Goal: Information Seeking & Learning: Learn about a topic

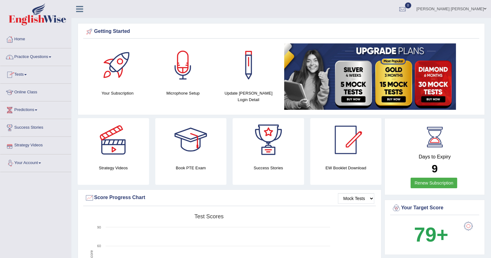
click at [26, 163] on link "Your Account" at bounding box center [35, 163] width 71 height 16
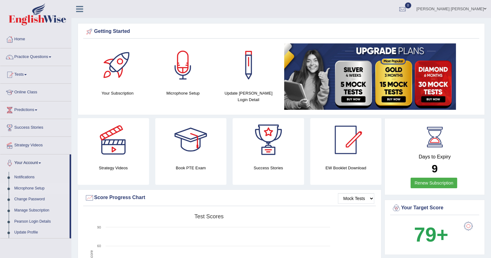
click at [29, 186] on link "Microphone Setup" at bounding box center [40, 188] width 58 height 11
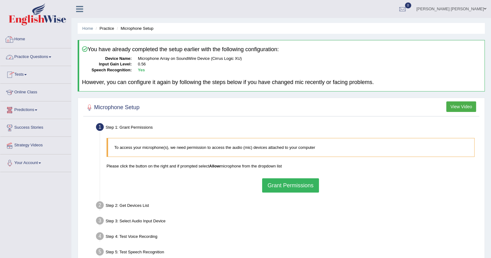
click at [22, 52] on link "Practice Questions" at bounding box center [35, 56] width 71 height 16
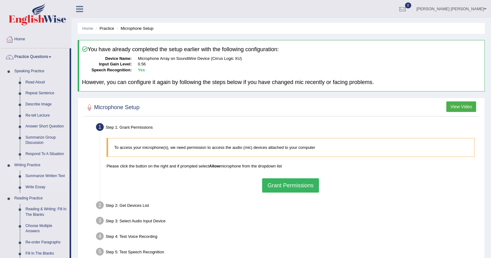
click at [34, 176] on link "Summarize Written Text" at bounding box center [46, 176] width 47 height 11
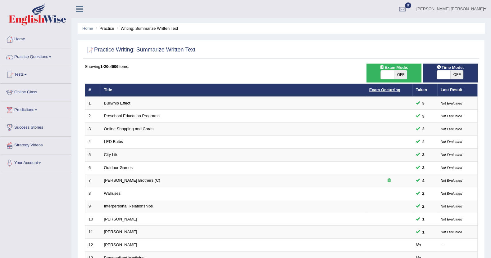
click at [392, 88] on link "Exam Occurring" at bounding box center [384, 90] width 31 height 5
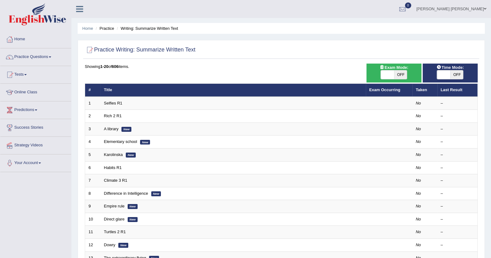
drag, startPoint x: 0, startPoint y: 0, endPoint x: 399, endPoint y: 74, distance: 405.8
click at [393, 74] on span at bounding box center [387, 74] width 13 height 9
click at [398, 75] on span "OFF" at bounding box center [400, 74] width 13 height 9
checkbox input "true"
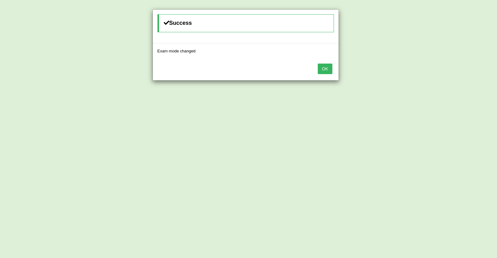
click at [326, 70] on button "OK" at bounding box center [325, 69] width 14 height 11
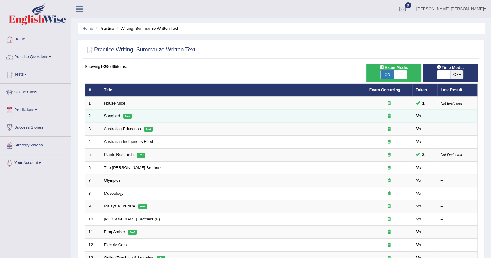
click at [112, 116] on link "Songbird" at bounding box center [112, 116] width 16 height 5
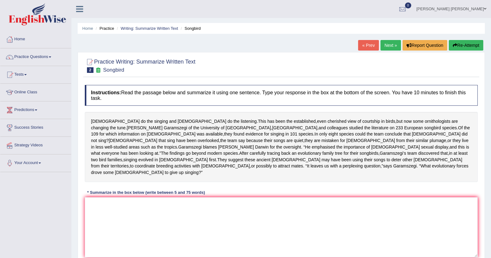
scroll to position [39, 0]
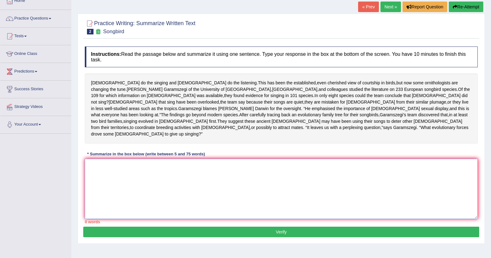
click at [191, 182] on textarea at bounding box center [281, 189] width 393 height 60
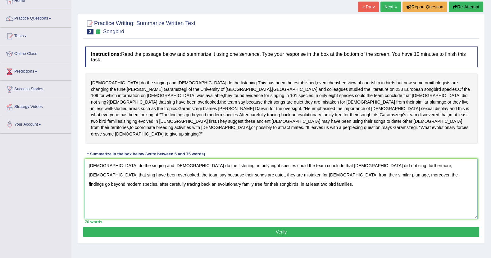
type textarea "Males do the singing and females do the listening, in only eight species could …"
click at [236, 236] on button "Verify" at bounding box center [281, 232] width 396 height 11
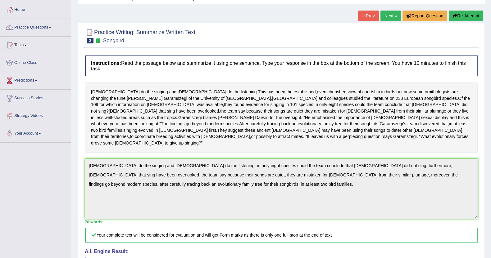
scroll to position [23, 0]
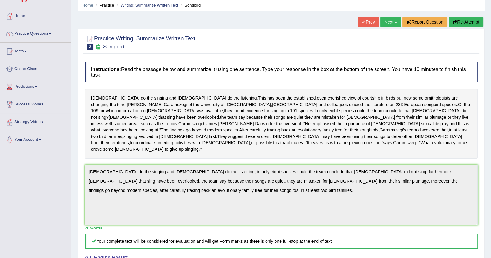
click at [385, 20] on link "Next »" at bounding box center [390, 22] width 20 height 11
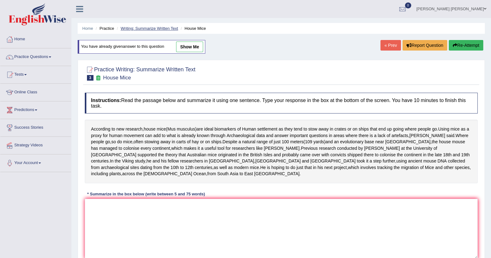
click at [162, 29] on link "Writing: Summarize Written Text" at bounding box center [148, 28] width 57 height 5
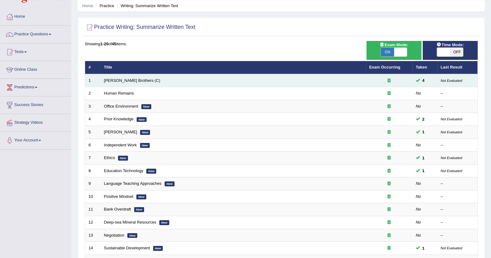
scroll to position [39, 0]
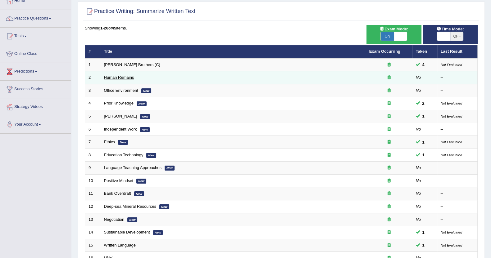
click at [123, 78] on link "Human Remains" at bounding box center [119, 77] width 30 height 5
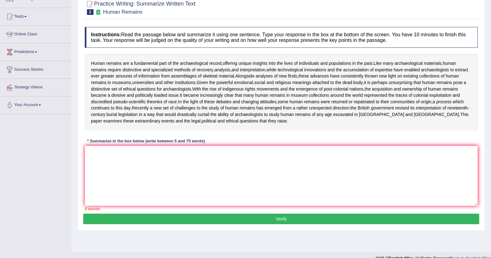
scroll to position [68, 0]
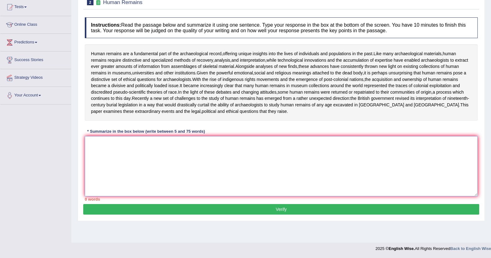
click at [147, 164] on textarea at bounding box center [281, 166] width 393 height 60
click at [152, 158] on textarea at bounding box center [281, 166] width 393 height 60
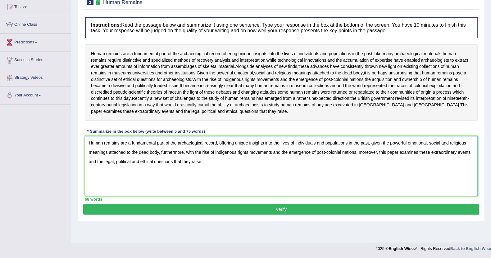
type textarea "Human remains are a fundamental part of the archaelogical record, offering uniq…"
click at [269, 215] on button "Verify" at bounding box center [281, 209] width 396 height 11
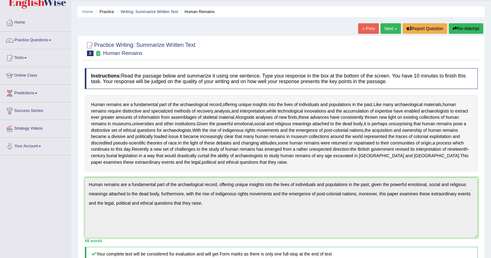
scroll to position [0, 0]
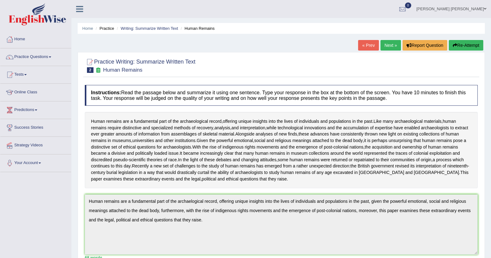
click at [385, 42] on link "Next »" at bounding box center [390, 45] width 20 height 11
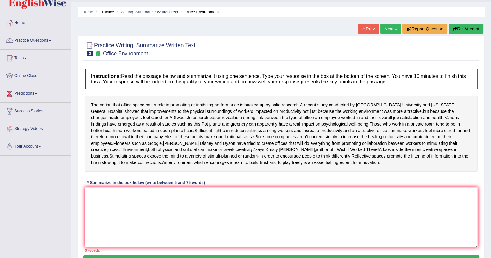
scroll to position [39, 0]
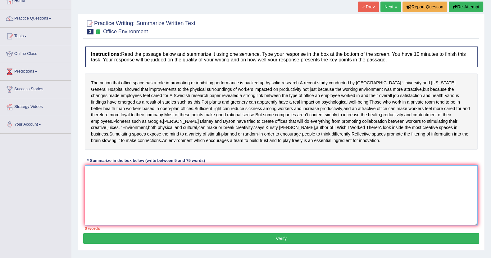
click at [180, 191] on textarea at bounding box center [281, 196] width 393 height 60
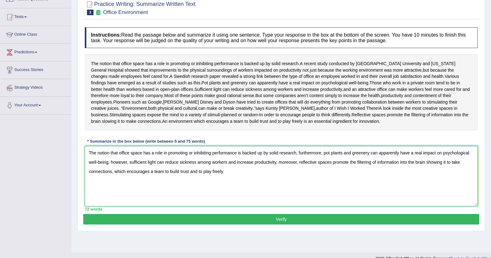
scroll to position [68, 0]
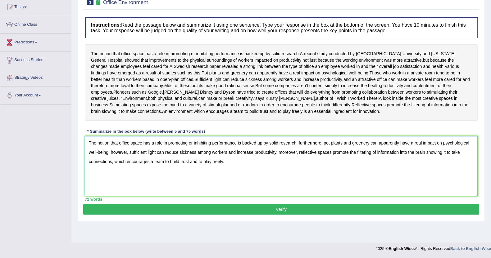
type textarea "The notion that office space has a role in promoting or inhibiting performance …"
click at [263, 215] on button "Verify" at bounding box center [281, 209] width 396 height 11
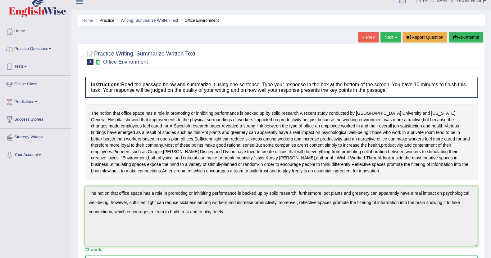
scroll to position [0, 0]
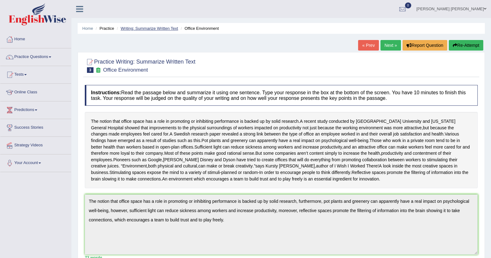
click at [145, 27] on link "Writing: Summarize Written Text" at bounding box center [148, 28] width 57 height 5
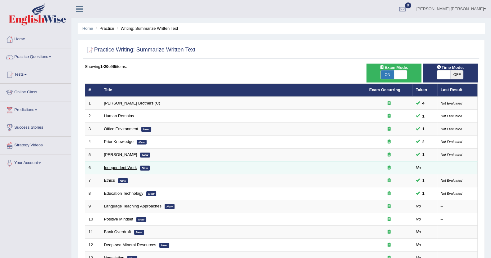
click at [123, 169] on link "Independent Work" at bounding box center [120, 168] width 33 height 5
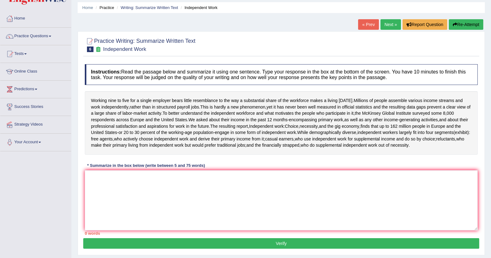
scroll to position [39, 0]
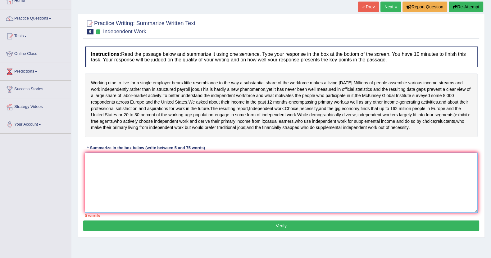
click at [148, 177] on textarea at bounding box center [281, 183] width 393 height 60
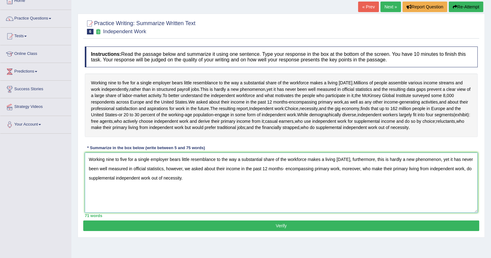
type textarea "Working nine to five for a single employer bears little resemblance to the way …"
click at [223, 224] on button "Verify" at bounding box center [281, 226] width 396 height 11
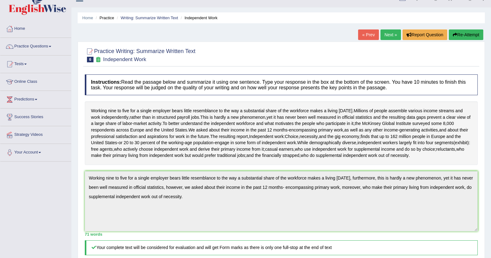
scroll to position [0, 0]
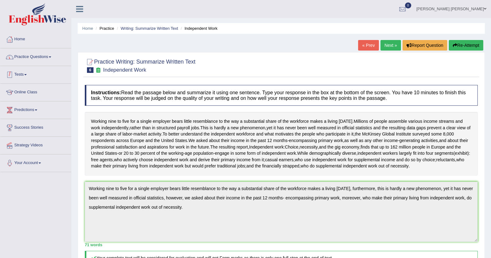
click at [39, 49] on link "Practice Questions" at bounding box center [35, 56] width 71 height 16
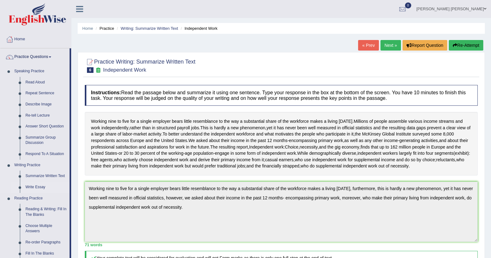
click at [47, 186] on link "Write Essay" at bounding box center [46, 187] width 47 height 11
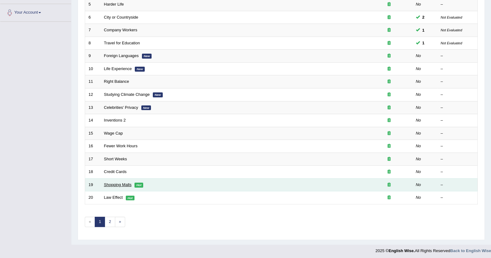
click at [115, 184] on link "Shopping Malls" at bounding box center [118, 185] width 28 height 5
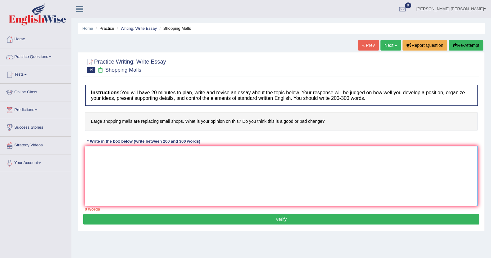
click at [125, 157] on textarea at bounding box center [281, 176] width 393 height 60
click at [47, 216] on div "Toggle navigation Home Practice Questions Speaking Practice Read Aloud Repeat S…" at bounding box center [245, 161] width 491 height 323
click at [50, 55] on link "Practice Questions" at bounding box center [35, 56] width 71 height 16
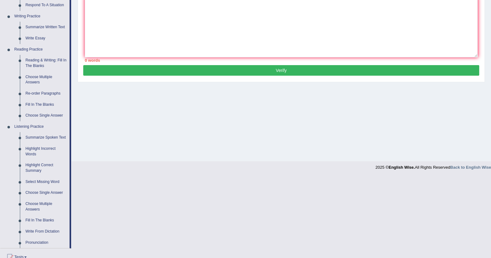
scroll to position [154, 0]
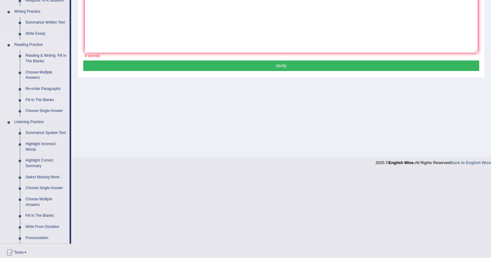
click at [50, 99] on link "Fill In The Blanks" at bounding box center [46, 100] width 47 height 11
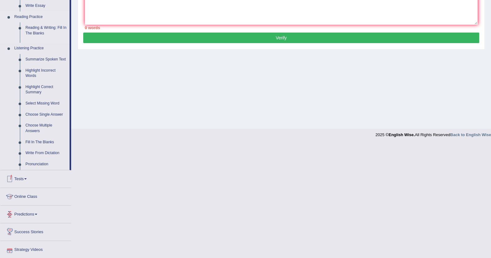
scroll to position [233, 0]
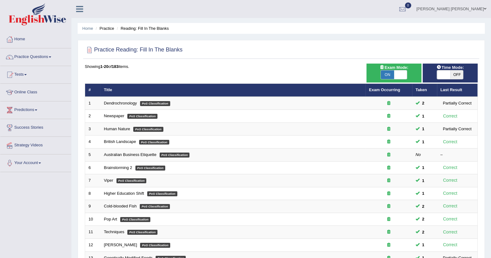
click at [457, 73] on span "OFF" at bounding box center [456, 74] width 13 height 9
checkbox input "true"
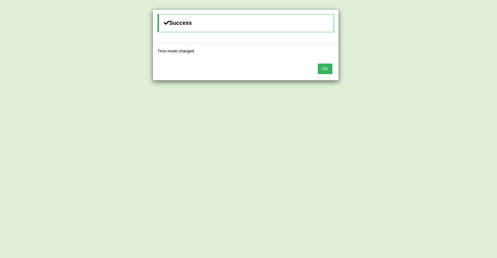
click at [324, 68] on button "OK" at bounding box center [325, 69] width 14 height 11
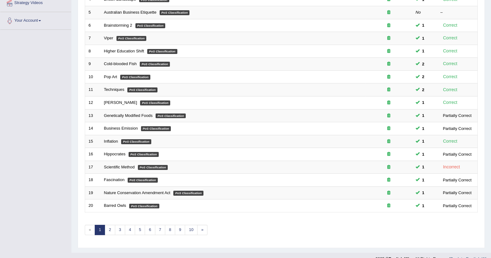
scroll to position [151, 0]
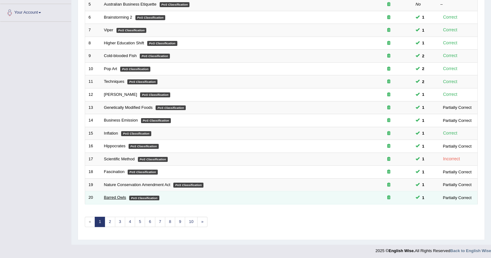
click at [116, 198] on link "Barred Owls" at bounding box center [115, 197] width 22 height 5
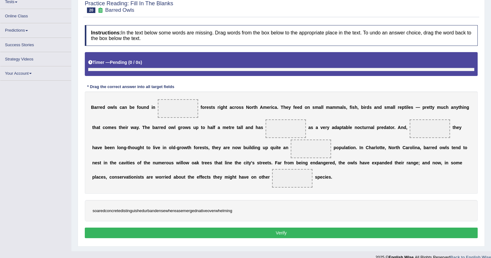
scroll to position [73, 0]
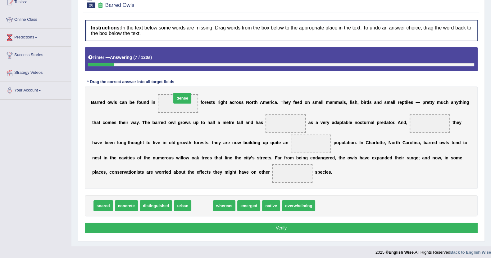
drag, startPoint x: 201, startPoint y: 205, endPoint x: 181, endPoint y: 97, distance: 109.6
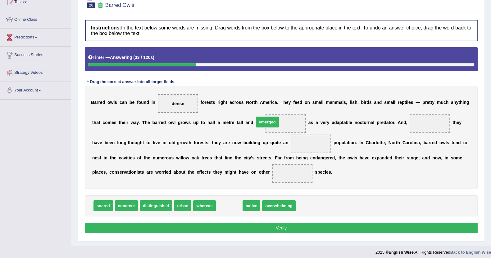
drag, startPoint x: 220, startPoint y: 203, endPoint x: 258, endPoint y: 120, distance: 92.3
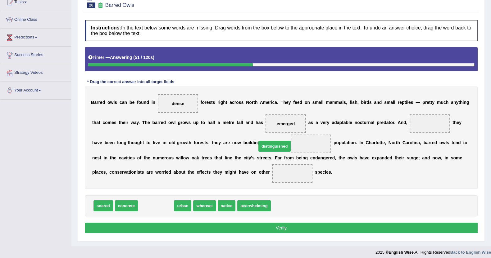
drag, startPoint x: 151, startPoint y: 204, endPoint x: 269, endPoint y: 144, distance: 133.0
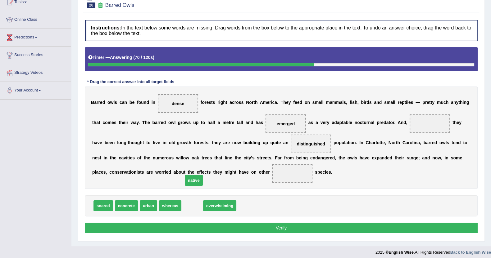
drag, startPoint x: 192, startPoint y: 204, endPoint x: 196, endPoint y: 172, distance: 31.9
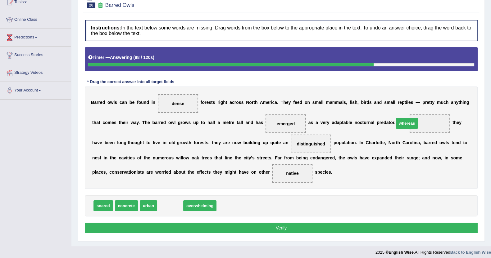
drag, startPoint x: 166, startPoint y: 204, endPoint x: 402, endPoint y: 121, distance: 250.8
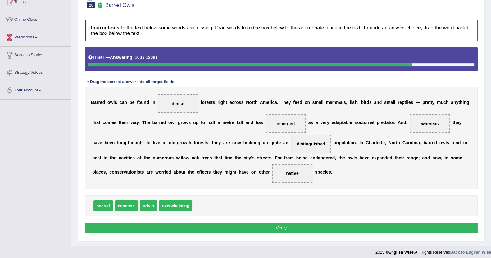
click at [255, 227] on button "Verify" at bounding box center [281, 228] width 393 height 11
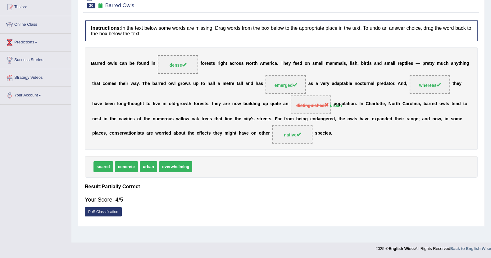
scroll to position [0, 0]
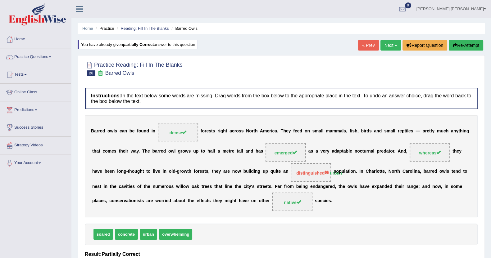
click at [385, 44] on link "Next »" at bounding box center [390, 45] width 20 height 11
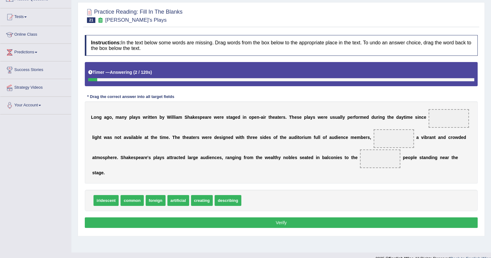
scroll to position [59, 0]
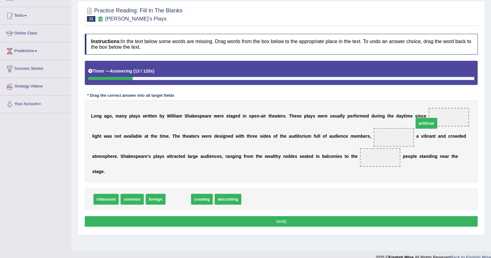
drag, startPoint x: 169, startPoint y: 192, endPoint x: 417, endPoint y: 116, distance: 259.5
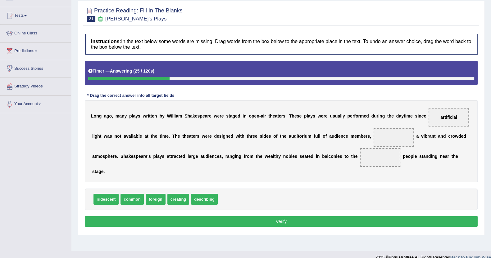
click at [176, 194] on span "creating" at bounding box center [178, 199] width 22 height 11
drag, startPoint x: 172, startPoint y: 188, endPoint x: 349, endPoint y: 136, distance: 184.6
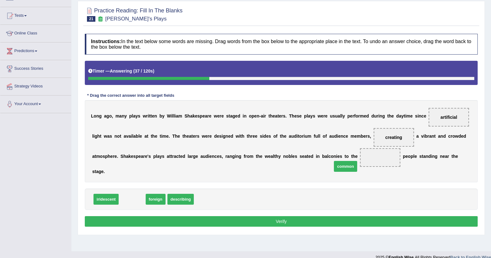
drag, startPoint x: 131, startPoint y: 190, endPoint x: 342, endPoint y: 155, distance: 213.7
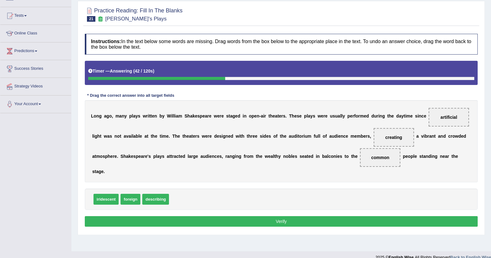
click at [287, 216] on button "Verify" at bounding box center [281, 221] width 393 height 11
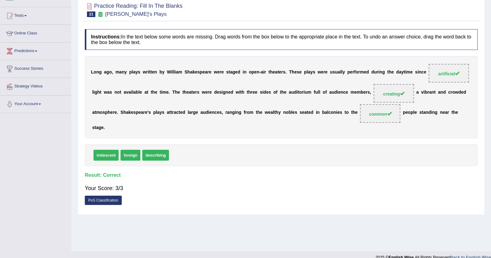
scroll to position [0, 0]
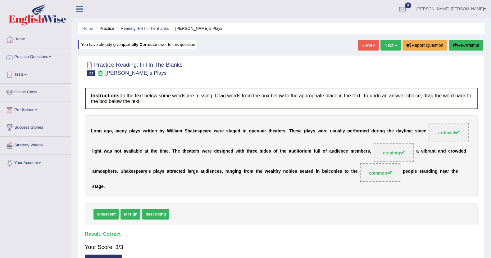
click at [389, 46] on link "Next »" at bounding box center [390, 45] width 20 height 11
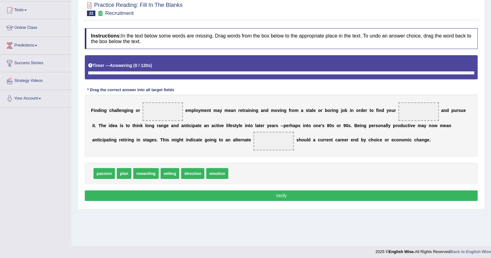
scroll to position [68, 0]
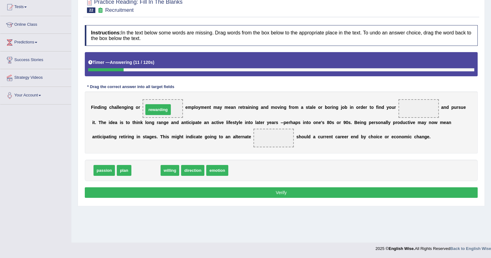
drag, startPoint x: 148, startPoint y: 171, endPoint x: 160, endPoint y: 111, distance: 62.1
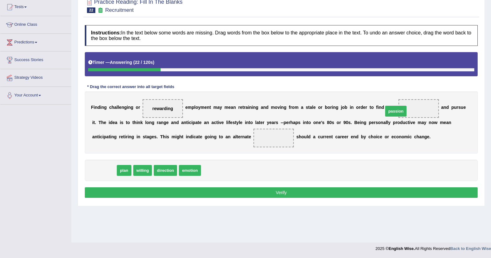
drag, startPoint x: 107, startPoint y: 171, endPoint x: 399, endPoint y: 111, distance: 297.7
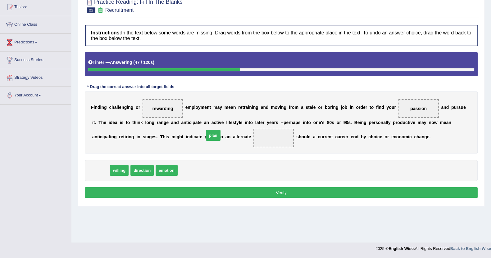
drag, startPoint x: 101, startPoint y: 170, endPoint x: 214, endPoint y: 135, distance: 117.8
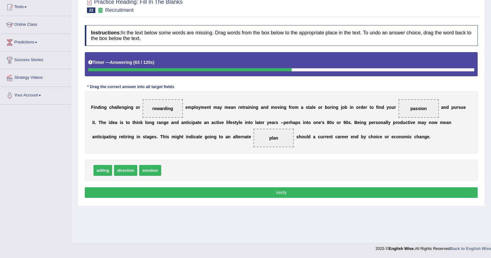
click at [191, 190] on button "Verify" at bounding box center [281, 193] width 393 height 11
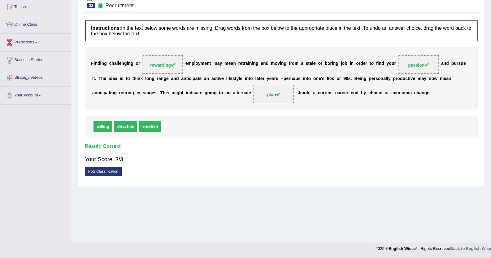
scroll to position [0, 0]
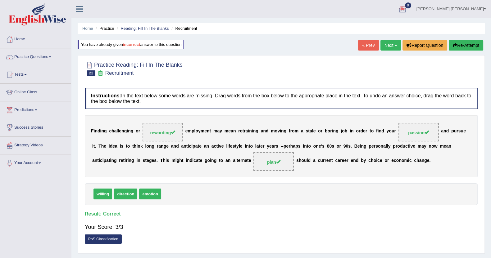
click at [390, 45] on link "Next »" at bounding box center [390, 45] width 20 height 11
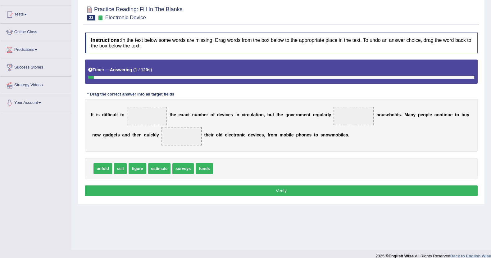
scroll to position [59, 0]
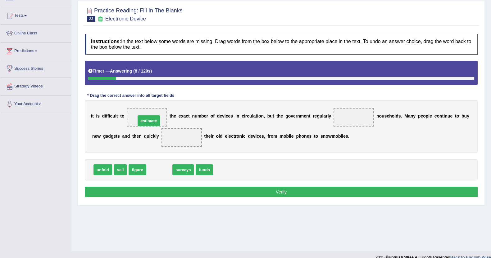
drag, startPoint x: 157, startPoint y: 168, endPoint x: 147, endPoint y: 117, distance: 52.4
drag, startPoint x: 154, startPoint y: 169, endPoint x: 349, endPoint y: 115, distance: 202.2
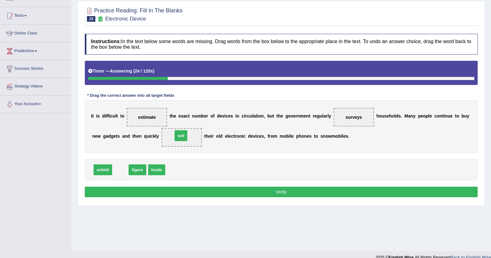
drag, startPoint x: 119, startPoint y: 168, endPoint x: 179, endPoint y: 134, distance: 69.4
click at [258, 190] on button "Verify" at bounding box center [281, 192] width 393 height 11
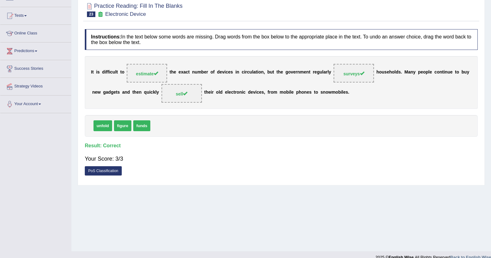
scroll to position [0, 0]
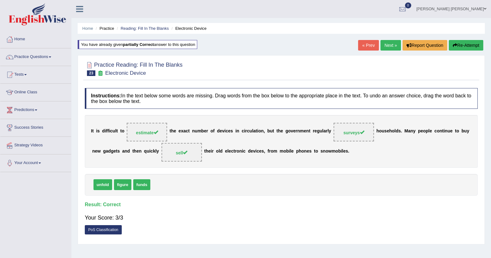
click at [382, 41] on link "Next »" at bounding box center [390, 45] width 20 height 11
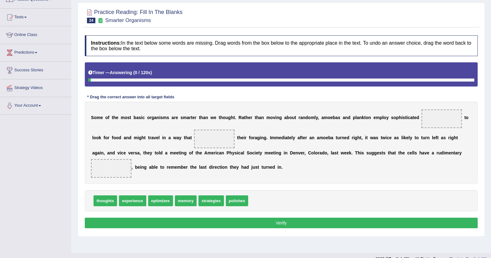
scroll to position [68, 0]
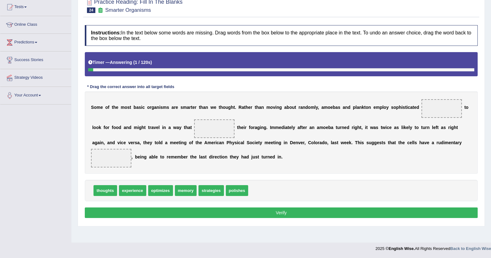
drag, startPoint x: 494, startPoint y: 25, endPoint x: 497, endPoint y: 86, distance: 60.9
click at [491, 86] on html "Toggle navigation Home Practice Questions Speaking Practice Read Aloud Repeat S…" at bounding box center [245, 61] width 491 height 258
drag, startPoint x: 180, startPoint y: 189, endPoint x: 418, endPoint y: 104, distance: 252.7
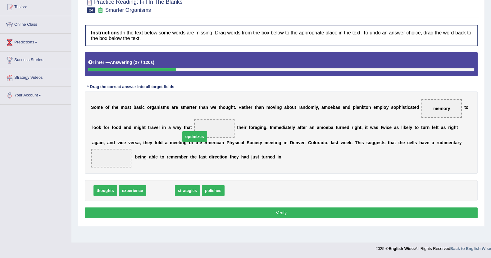
drag, startPoint x: 155, startPoint y: 190, endPoint x: 189, endPoint y: 134, distance: 66.4
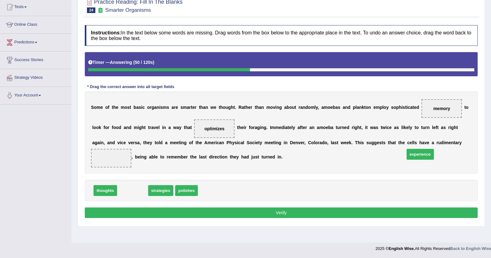
drag, startPoint x: 130, startPoint y: 192, endPoint x: 416, endPoint y: 153, distance: 288.5
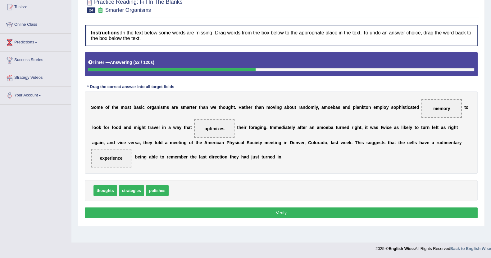
click at [394, 214] on button "Verify" at bounding box center [281, 213] width 393 height 11
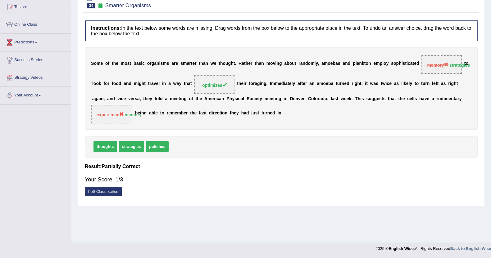
scroll to position [0, 0]
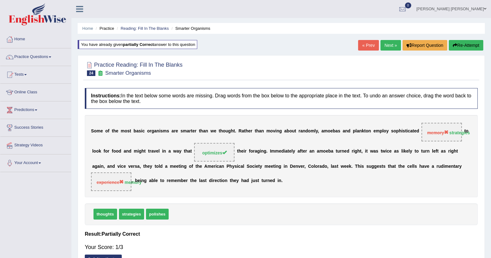
click at [389, 39] on div "Home Practice Reading: Fill In The Blanks Smarter Organisms You have already gi…" at bounding box center [281, 155] width 420 height 311
click at [389, 43] on link "Next »" at bounding box center [390, 45] width 20 height 11
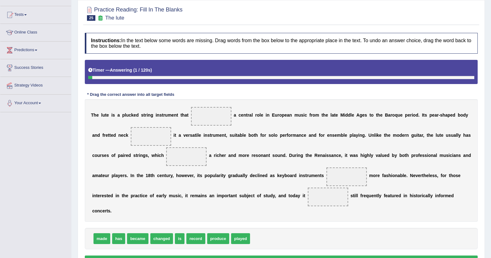
scroll to position [87, 0]
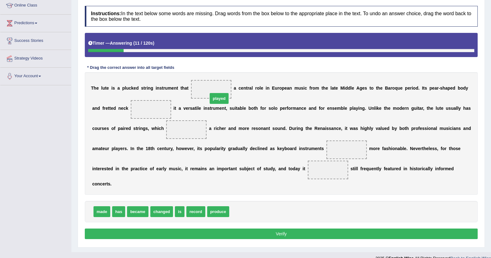
drag, startPoint x: 235, startPoint y: 202, endPoint x: 211, endPoint y: 89, distance: 115.4
drag, startPoint x: 107, startPoint y: 204, endPoint x: 145, endPoint y: 115, distance: 96.7
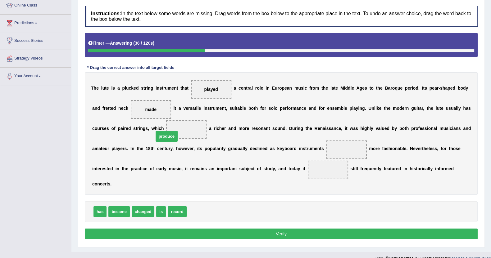
drag, startPoint x: 190, startPoint y: 203, endPoint x: 157, endPoint y: 128, distance: 82.3
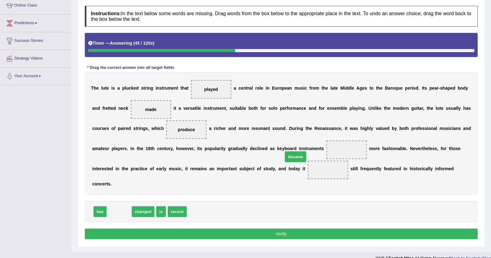
drag, startPoint x: 119, startPoint y: 202, endPoint x: 295, endPoint y: 147, distance: 184.3
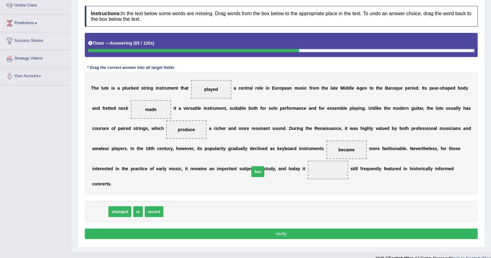
drag, startPoint x: 102, startPoint y: 199, endPoint x: 250, endPoint y: 161, distance: 153.4
click at [256, 229] on button "Verify" at bounding box center [281, 234] width 393 height 11
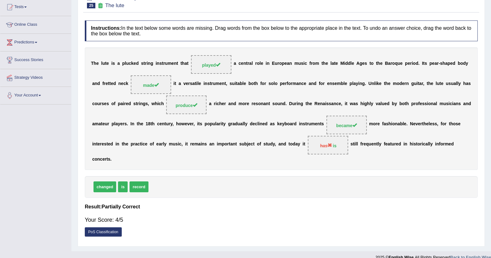
scroll to position [0, 0]
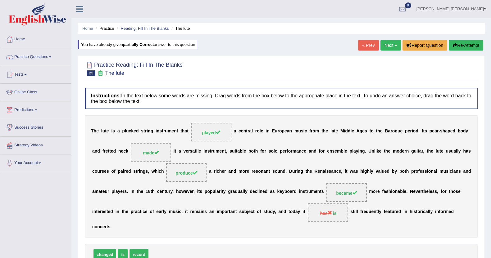
click at [385, 44] on link "Next »" at bounding box center [390, 45] width 20 height 11
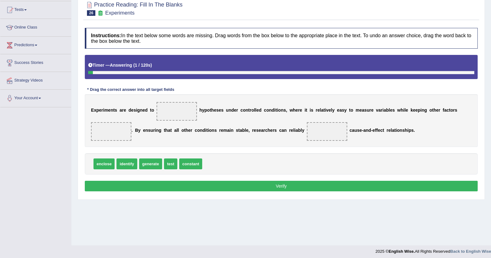
scroll to position [68, 0]
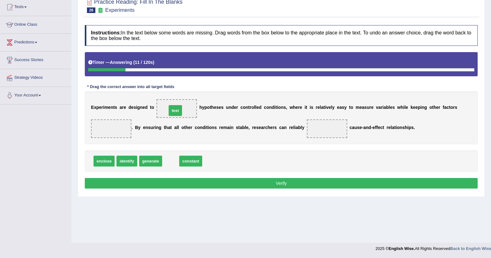
drag, startPoint x: 169, startPoint y: 160, endPoint x: 174, endPoint y: 108, distance: 52.1
drag, startPoint x: 175, startPoint y: 161, endPoint x: 116, endPoint y: 134, distance: 64.1
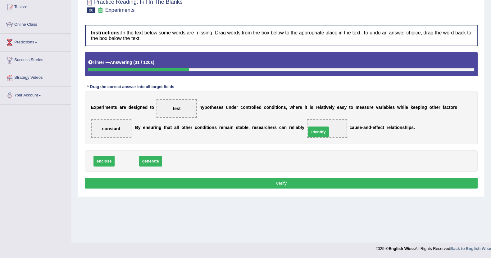
drag, startPoint x: 123, startPoint y: 162, endPoint x: 316, endPoint y: 132, distance: 196.1
click at [312, 181] on button "Verify" at bounding box center [281, 183] width 393 height 11
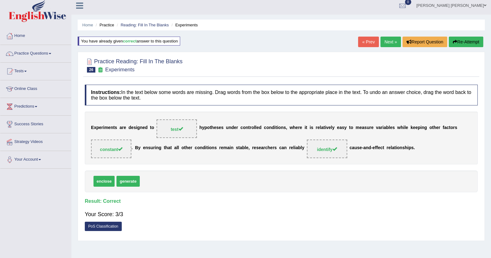
scroll to position [0, 0]
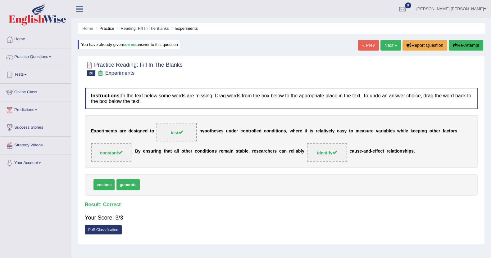
click at [392, 43] on link "Next »" at bounding box center [390, 45] width 20 height 11
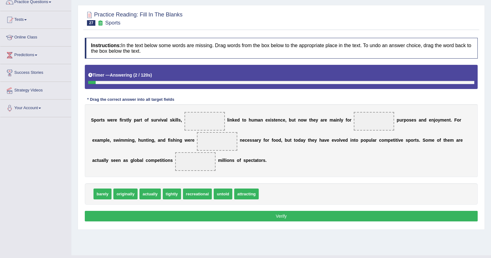
scroll to position [56, 0]
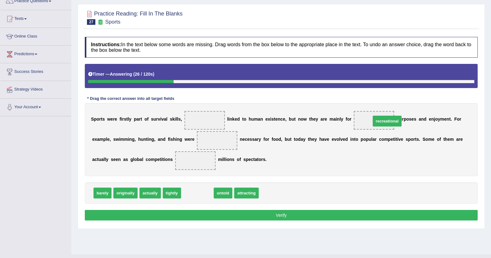
drag, startPoint x: 195, startPoint y: 193, endPoint x: 372, endPoint y: 123, distance: 190.0
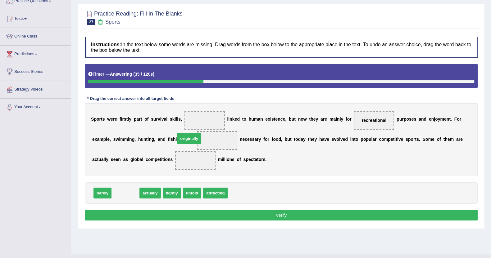
drag, startPoint x: 131, startPoint y: 193, endPoint x: 196, endPoint y: 139, distance: 83.8
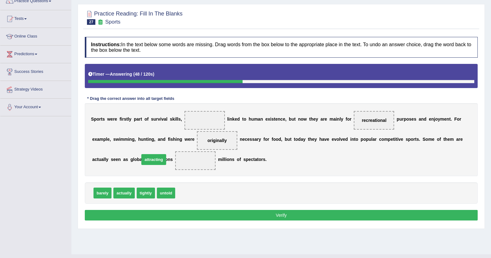
drag, startPoint x: 188, startPoint y: 188, endPoint x: 152, endPoint y: 155, distance: 48.8
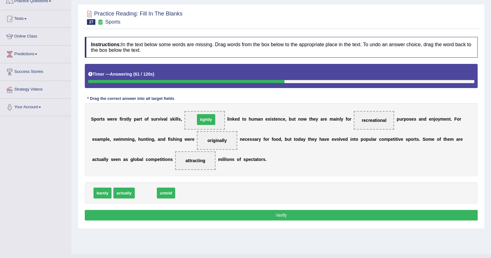
drag, startPoint x: 143, startPoint y: 191, endPoint x: 203, endPoint y: 117, distance: 95.4
click at [277, 211] on button "Verify" at bounding box center [281, 215] width 393 height 11
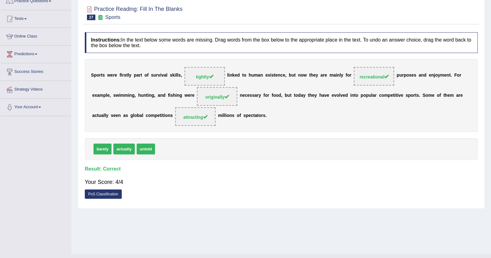
scroll to position [0, 0]
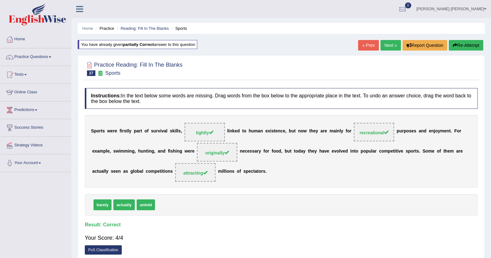
click at [392, 44] on link "Next »" at bounding box center [390, 45] width 20 height 11
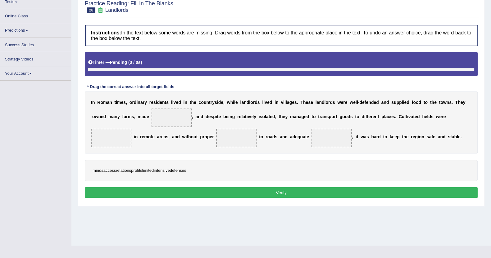
scroll to position [68, 0]
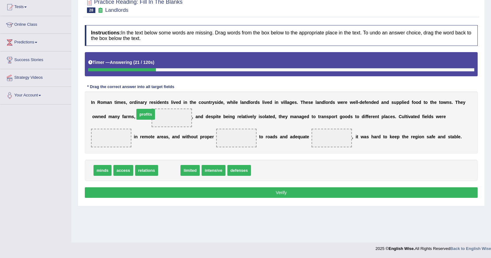
drag, startPoint x: 165, startPoint y: 172, endPoint x: 141, endPoint y: 116, distance: 61.0
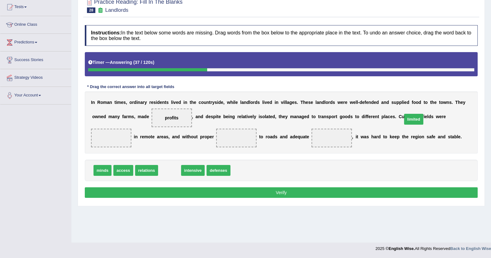
drag, startPoint x: 166, startPoint y: 170, endPoint x: 410, endPoint y: 118, distance: 249.5
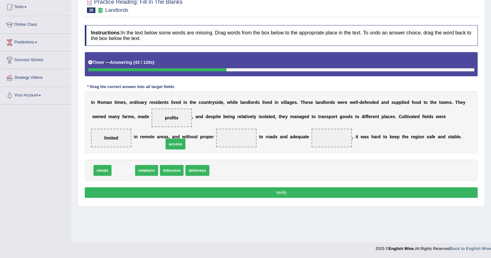
drag, startPoint x: 117, startPoint y: 169, endPoint x: 167, endPoint y: 140, distance: 58.2
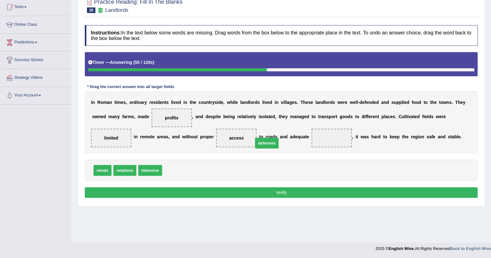
drag, startPoint x: 177, startPoint y: 170, endPoint x: 275, endPoint y: 139, distance: 103.3
click at [280, 193] on button "Verify" at bounding box center [281, 193] width 393 height 11
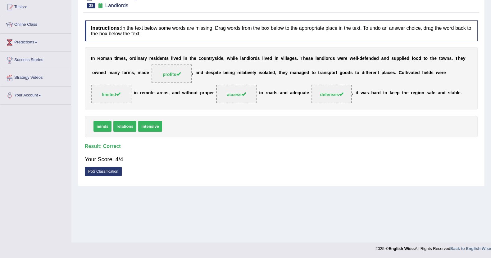
scroll to position [0, 0]
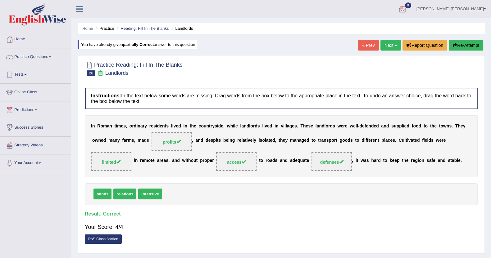
click at [387, 44] on link "Next »" at bounding box center [390, 45] width 20 height 11
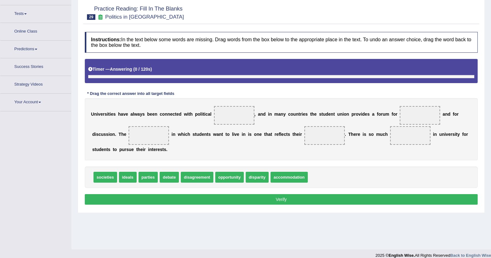
drag, startPoint x: 494, startPoint y: 28, endPoint x: 497, endPoint y: 75, distance: 47.6
click at [491, 75] on html "Toggle navigation Home Practice Questions Speaking Practice Read Aloud Repeat S…" at bounding box center [245, 68] width 491 height 258
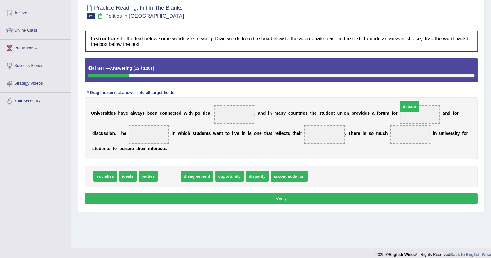
drag, startPoint x: 172, startPoint y: 178, endPoint x: 410, endPoint y: 110, distance: 247.3
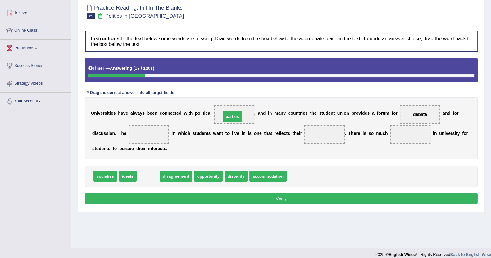
drag, startPoint x: 152, startPoint y: 175, endPoint x: 233, endPoint y: 113, distance: 102.2
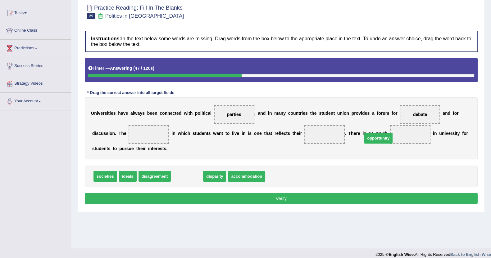
drag, startPoint x: 184, startPoint y: 176, endPoint x: 374, endPoint y: 136, distance: 194.2
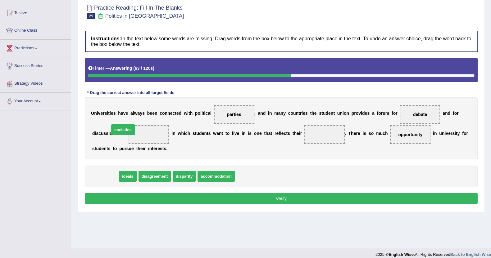
drag, startPoint x: 107, startPoint y: 174, endPoint x: 125, endPoint y: 128, distance: 49.0
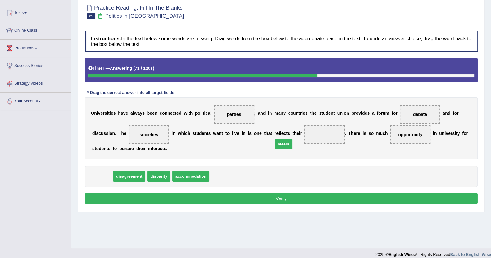
drag, startPoint x: 99, startPoint y: 176, endPoint x: 284, endPoint y: 138, distance: 188.3
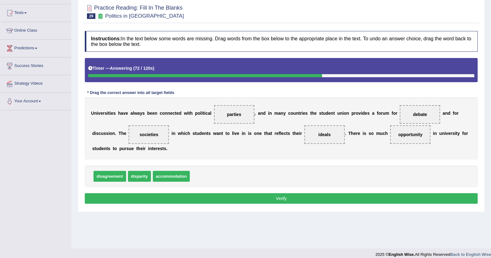
click at [314, 199] on button "Verify" at bounding box center [281, 198] width 393 height 11
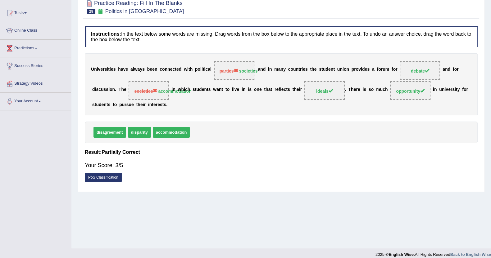
scroll to position [0, 0]
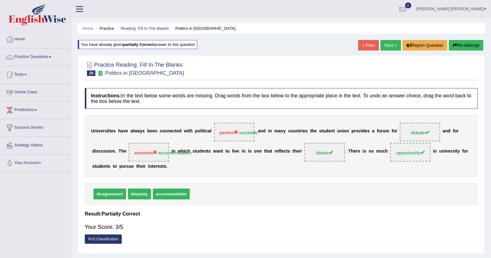
click at [386, 42] on link "Next »" at bounding box center [390, 45] width 20 height 11
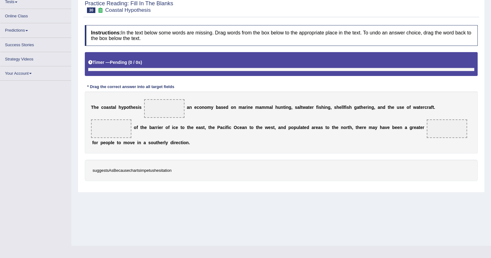
scroll to position [68, 0]
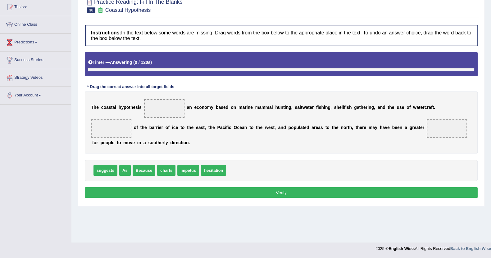
click at [491, 70] on html "Toggle navigation Home Practice Questions Speaking Practice Read Aloud Repeat S…" at bounding box center [245, 61] width 491 height 258
drag, startPoint x: 110, startPoint y: 171, endPoint x: 166, endPoint y: 109, distance: 84.0
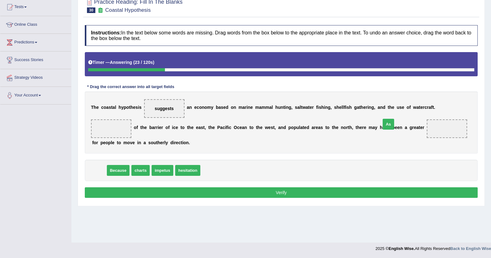
drag, startPoint x: 99, startPoint y: 171, endPoint x: 396, endPoint y: 121, distance: 300.9
drag, startPoint x: 383, startPoint y: 129, endPoint x: 442, endPoint y: 108, distance: 63.5
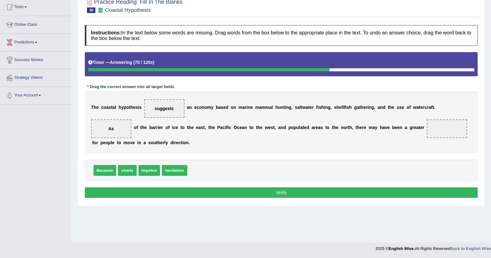
click at [151, 170] on span "impetus" at bounding box center [150, 170] width 22 height 11
drag, startPoint x: 147, startPoint y: 170, endPoint x: 377, endPoint y: 135, distance: 232.7
click at [368, 190] on button "Verify" at bounding box center [281, 193] width 393 height 11
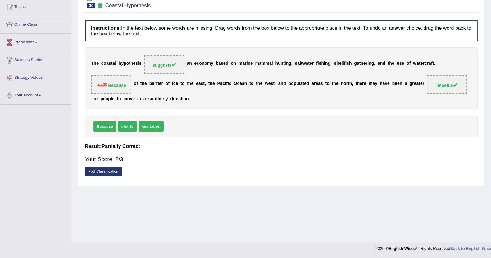
scroll to position [0, 0]
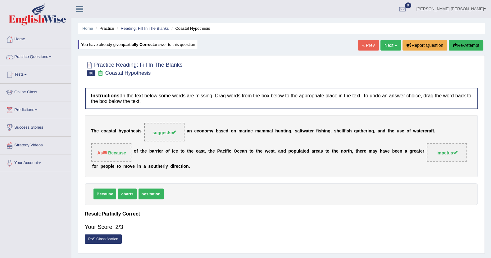
click at [393, 44] on link "Next »" at bounding box center [390, 45] width 20 height 11
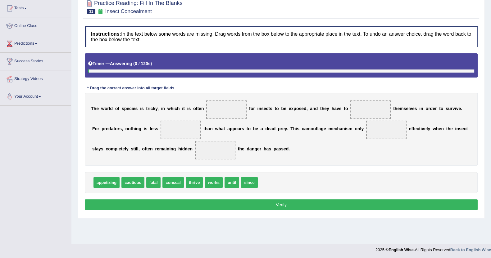
scroll to position [68, 0]
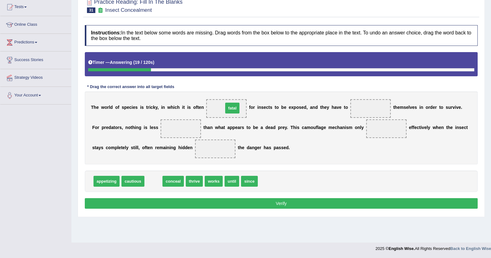
drag, startPoint x: 155, startPoint y: 181, endPoint x: 234, endPoint y: 108, distance: 107.4
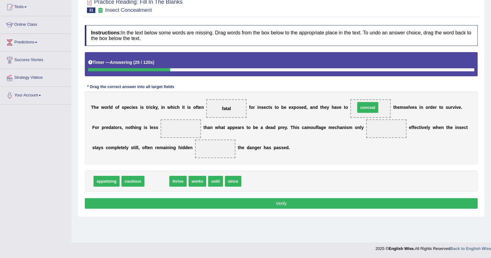
drag, startPoint x: 155, startPoint y: 181, endPoint x: 366, endPoint y: 107, distance: 223.5
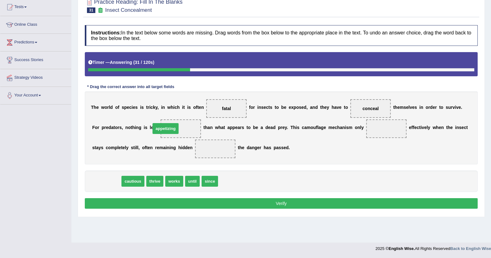
drag, startPoint x: 110, startPoint y: 181, endPoint x: 168, endPoint y: 128, distance: 79.2
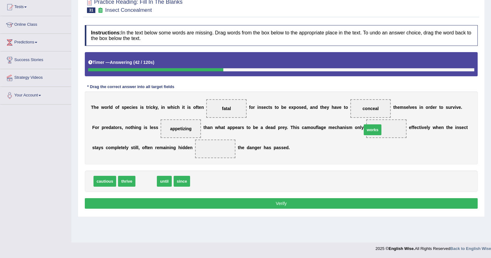
drag, startPoint x: 145, startPoint y: 181, endPoint x: 372, endPoint y: 130, distance: 232.1
drag, startPoint x: 143, startPoint y: 179, endPoint x: 199, endPoint y: 153, distance: 62.8
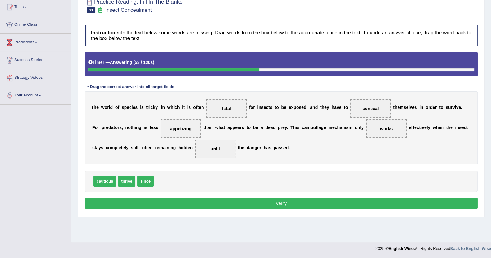
click at [229, 205] on button "Verify" at bounding box center [281, 203] width 393 height 11
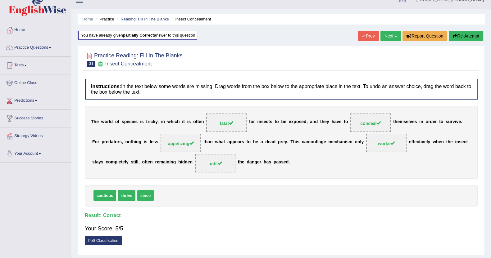
scroll to position [0, 0]
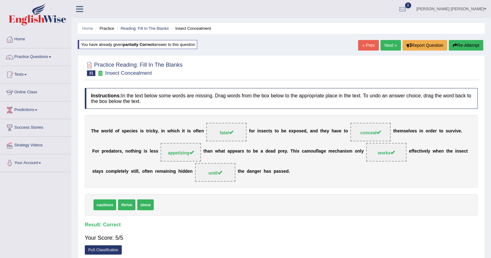
click at [386, 42] on link "Next »" at bounding box center [390, 45] width 20 height 11
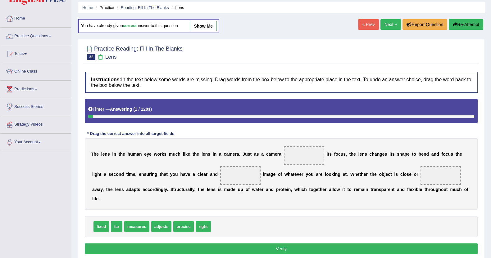
scroll to position [39, 0]
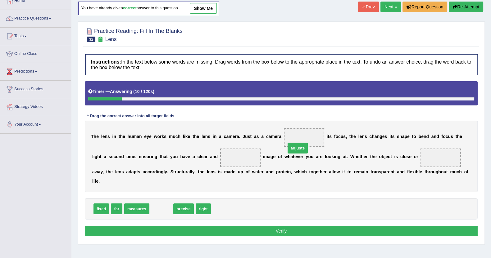
drag, startPoint x: 159, startPoint y: 198, endPoint x: 295, endPoint y: 137, distance: 149.3
drag, startPoint x: 160, startPoint y: 199, endPoint x: 215, endPoint y: 160, distance: 67.3
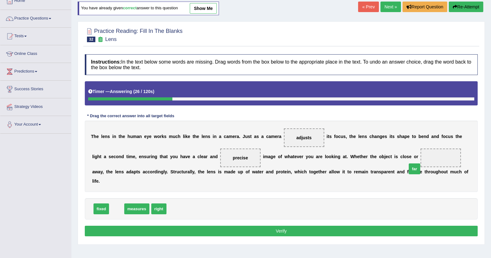
drag, startPoint x: 117, startPoint y: 195, endPoint x: 415, endPoint y: 155, distance: 300.5
click at [396, 226] on button "Verify" at bounding box center [281, 231] width 393 height 11
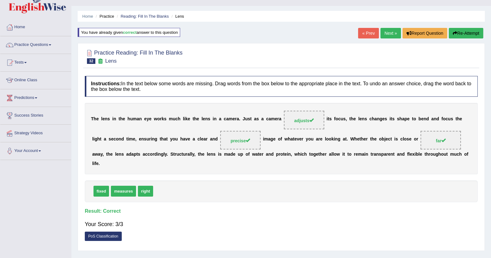
scroll to position [0, 0]
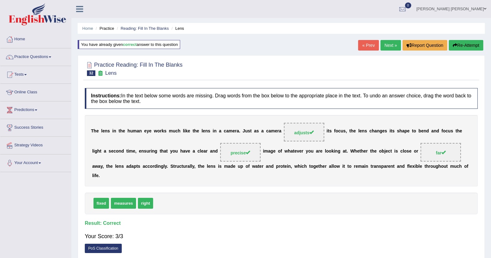
click at [395, 46] on link "Next »" at bounding box center [390, 45] width 20 height 11
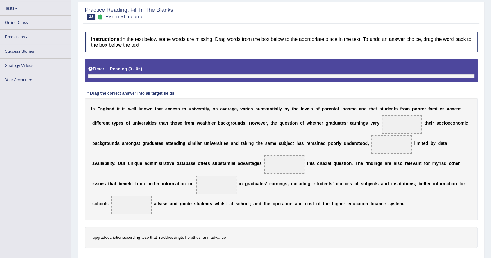
scroll to position [66, 0]
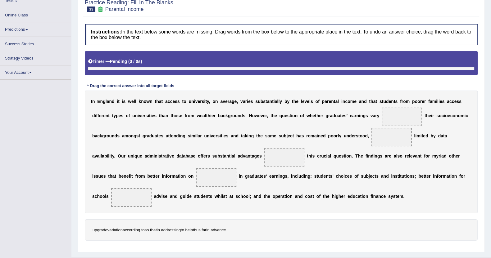
click at [104, 109] on div "I n E n g l a n d i t i s w e l l k n o w n t h a t a c c e s s t o u n i v e r…" at bounding box center [281, 152] width 393 height 123
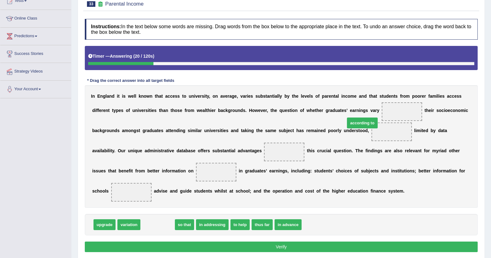
drag, startPoint x: 152, startPoint y: 213, endPoint x: 357, endPoint y: 111, distance: 228.3
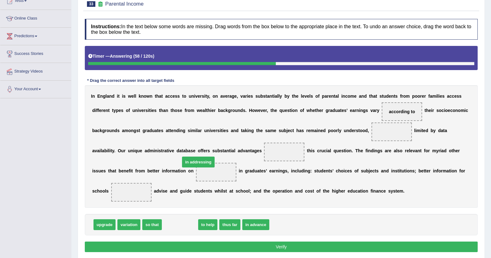
drag, startPoint x: 175, startPoint y: 215, endPoint x: 193, endPoint y: 152, distance: 65.4
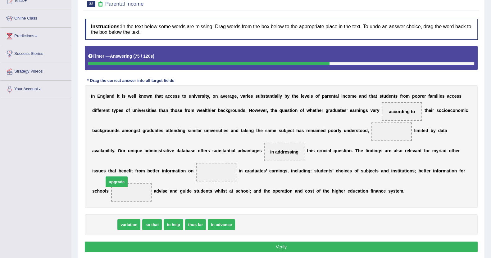
drag, startPoint x: 102, startPoint y: 214, endPoint x: 114, endPoint y: 171, distance: 44.5
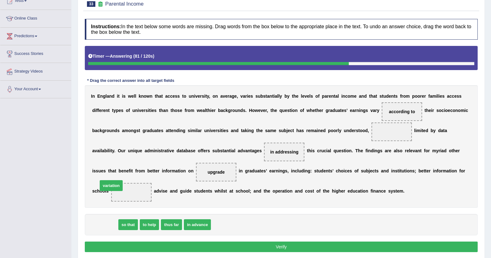
drag, startPoint x: 100, startPoint y: 213, endPoint x: 107, endPoint y: 170, distance: 43.5
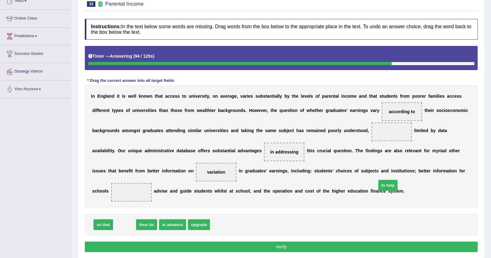
drag, startPoint x: 125, startPoint y: 215, endPoint x: 388, endPoint y: 175, distance: 266.3
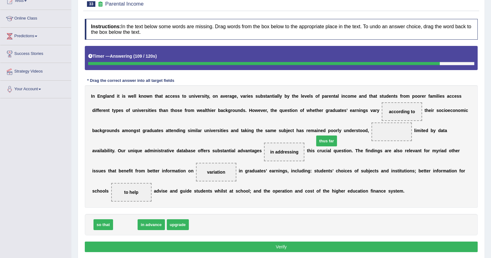
drag, startPoint x: 121, startPoint y: 213, endPoint x: 322, endPoint y: 129, distance: 218.1
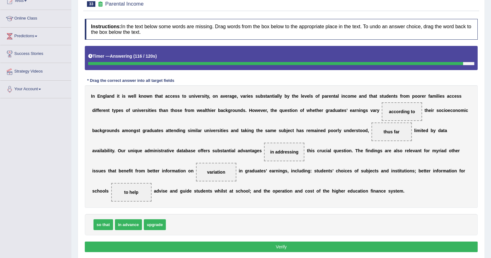
click at [240, 242] on button "Verify" at bounding box center [281, 247] width 393 height 11
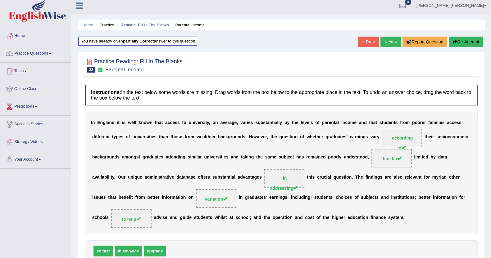
scroll to position [0, 0]
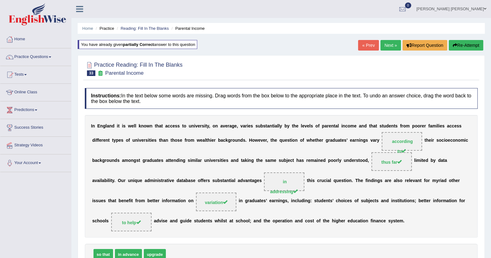
click at [386, 44] on link "Next »" at bounding box center [390, 45] width 20 height 11
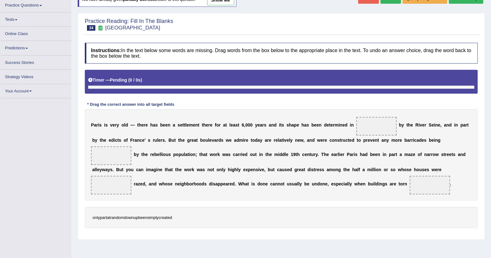
scroll to position [65, 0]
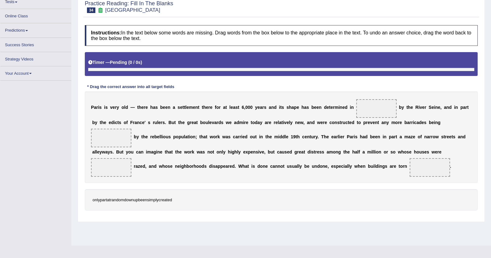
click at [173, 139] on b "p" at bounding box center [174, 136] width 3 height 5
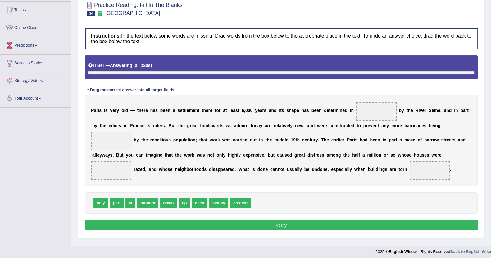
scroll to position [73, 0]
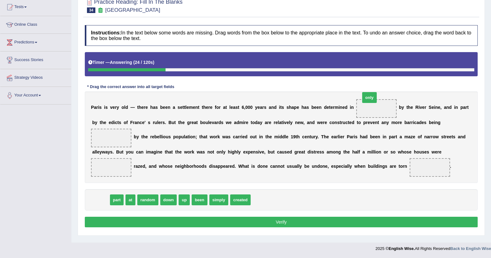
drag, startPoint x: 101, startPoint y: 206, endPoint x: 370, endPoint y: 103, distance: 287.5
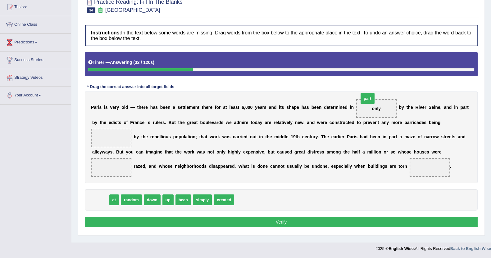
drag, startPoint x: 101, startPoint y: 206, endPoint x: 368, endPoint y: 104, distance: 285.7
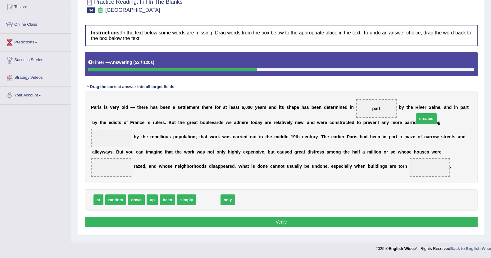
drag, startPoint x: 204, startPoint y: 207, endPoint x: 422, endPoint y: 125, distance: 232.7
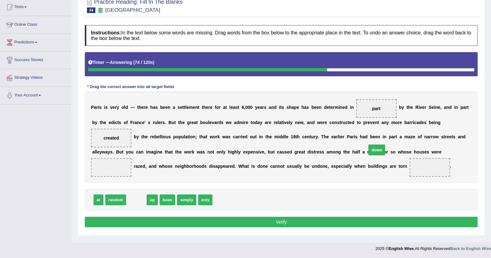
drag, startPoint x: 139, startPoint y: 204, endPoint x: 379, endPoint y: 154, distance: 245.5
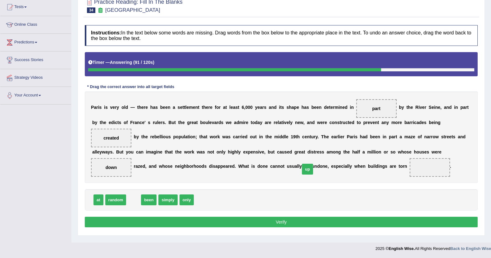
drag, startPoint x: 131, startPoint y: 206, endPoint x: 305, endPoint y: 175, distance: 176.6
click at [277, 222] on button "Verify" at bounding box center [281, 222] width 393 height 11
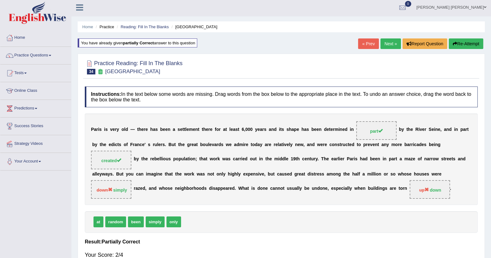
scroll to position [0, 0]
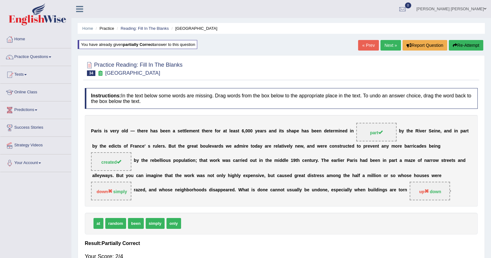
click at [36, 56] on link "Practice Questions" at bounding box center [35, 56] width 71 height 16
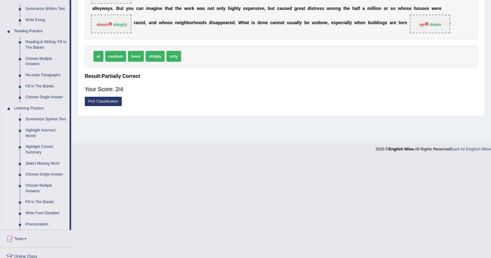
scroll to position [155, 0]
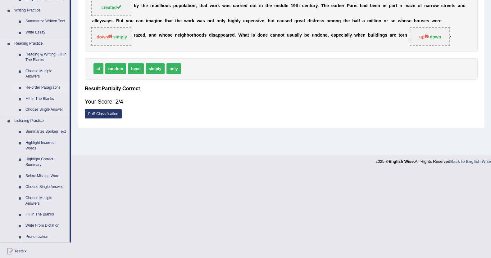
click at [39, 84] on link "Re-order Paragraphs" at bounding box center [46, 87] width 47 height 11
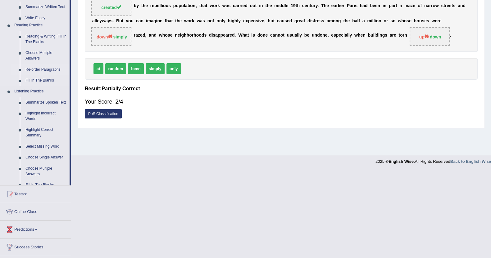
scroll to position [68, 0]
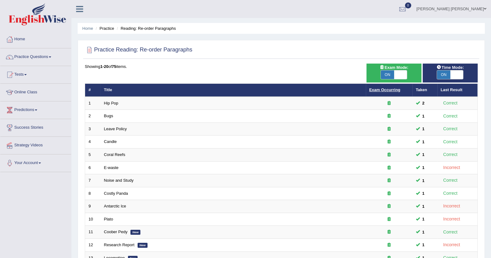
click at [383, 91] on link "Exam Occurring" at bounding box center [384, 90] width 31 height 5
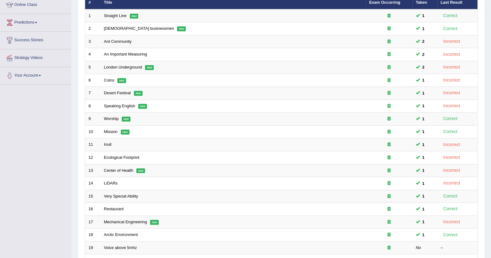
scroll to position [151, 0]
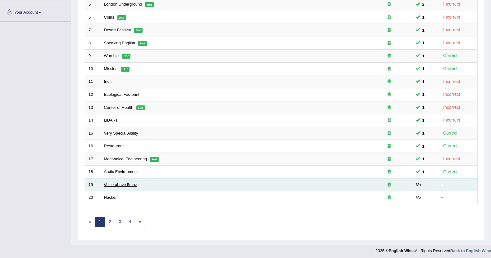
click at [121, 183] on link "Voice above 5mhz" at bounding box center [120, 185] width 33 height 5
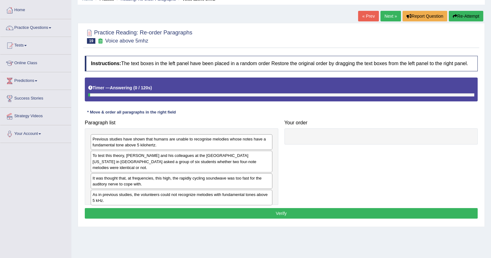
scroll to position [68, 0]
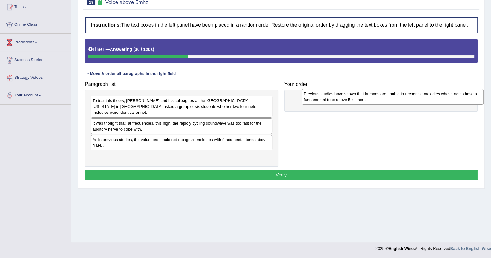
drag, startPoint x: 148, startPoint y: 105, endPoint x: 360, endPoint y: 98, distance: 211.3
click at [360, 98] on div "Previous studies have shown that humans are unable to recognise melodies whose …" at bounding box center [393, 97] width 182 height 16
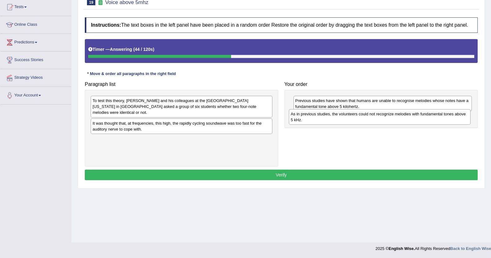
drag, startPoint x: 132, startPoint y: 139, endPoint x: 330, endPoint y: 119, distance: 199.1
click at [330, 119] on div "As in previous studies, the volunteers could not recognize melodies with fundam…" at bounding box center [380, 117] width 182 height 16
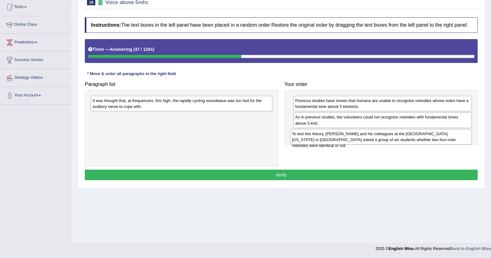
drag, startPoint x: 134, startPoint y: 102, endPoint x: 333, endPoint y: 135, distance: 202.2
click at [333, 135] on div "To test this theory, [PERSON_NAME] and his colleagues at the [GEOGRAPHIC_DATA][…" at bounding box center [381, 137] width 182 height 16
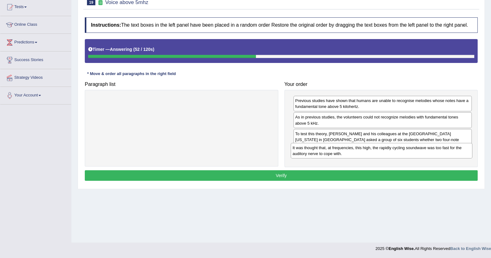
drag, startPoint x: 153, startPoint y: 107, endPoint x: 353, endPoint y: 154, distance: 205.8
click at [353, 154] on div "It was thought that, at frequencies, this high, the rapidly cycling soundwave w…" at bounding box center [382, 151] width 182 height 16
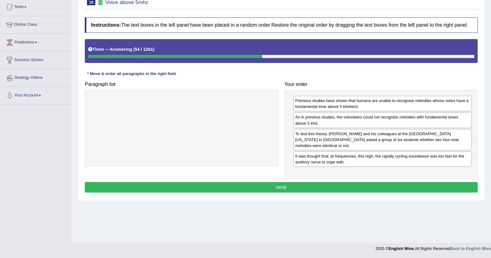
click at [354, 183] on button "Verify" at bounding box center [281, 187] width 393 height 11
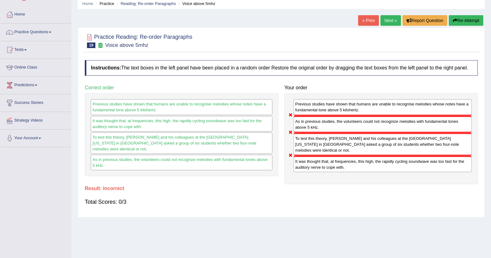
scroll to position [0, 0]
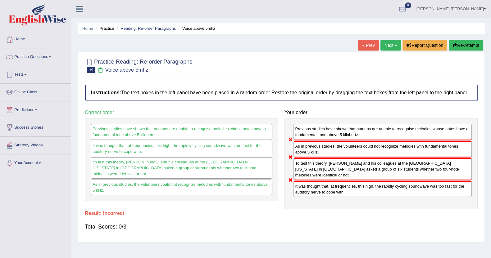
click at [381, 43] on link "Next »" at bounding box center [390, 45] width 20 height 11
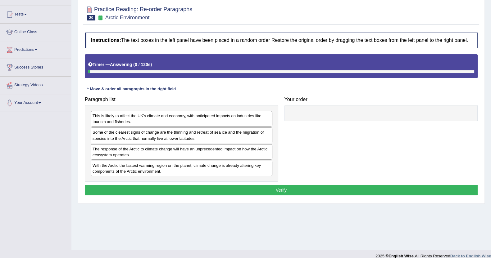
scroll to position [68, 0]
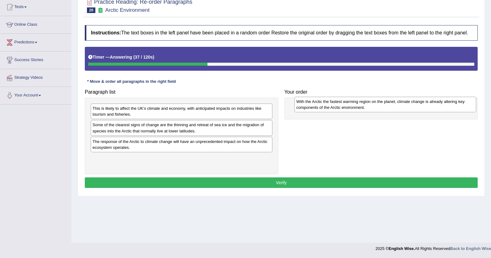
drag, startPoint x: 174, startPoint y: 163, endPoint x: 379, endPoint y: 105, distance: 213.2
click at [379, 105] on div "With the Arctic the fastest warming region on the planet, climate change is alr…" at bounding box center [385, 105] width 182 height 16
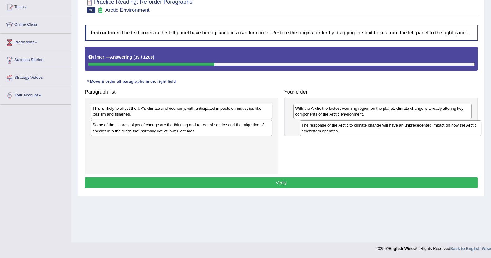
drag, startPoint x: 239, startPoint y: 147, endPoint x: 448, endPoint y: 131, distance: 209.6
click at [448, 131] on div "The response of the Arctic to climate change will have an unprecedented impact …" at bounding box center [391, 128] width 182 height 16
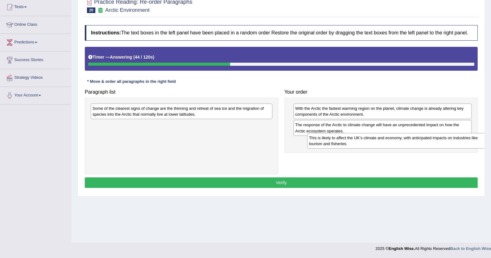
drag, startPoint x: 137, startPoint y: 113, endPoint x: 343, endPoint y: 141, distance: 208.4
click at [343, 141] on div "This is likely to affect the UK’s climate and economy, with anticipated impacts…" at bounding box center [398, 141] width 182 height 16
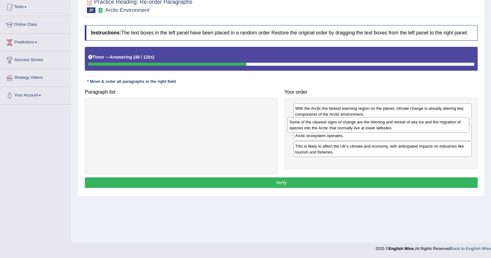
drag, startPoint x: 211, startPoint y: 114, endPoint x: 408, endPoint y: 127, distance: 197.6
click at [408, 127] on div "Some of the clearest signs of change are the thinning and retreat of sea ice an…" at bounding box center [379, 125] width 182 height 16
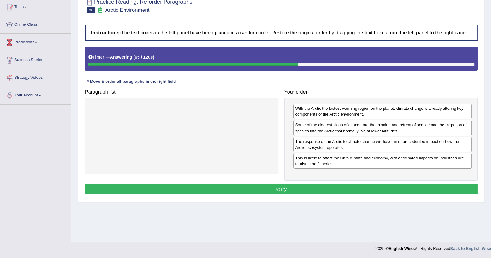
click at [312, 186] on button "Verify" at bounding box center [281, 189] width 393 height 11
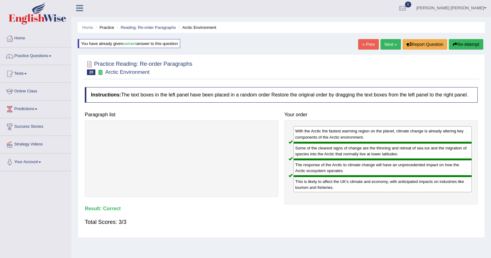
scroll to position [0, 0]
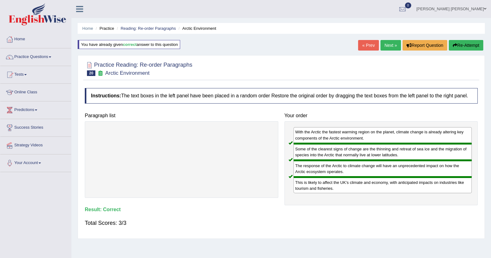
click at [387, 42] on link "Next »" at bounding box center [390, 45] width 20 height 11
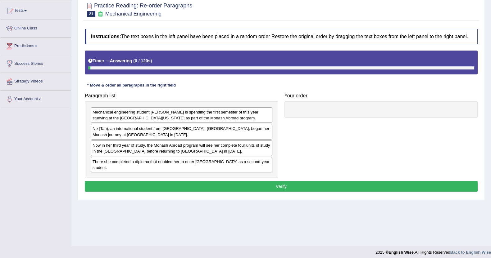
scroll to position [68, 0]
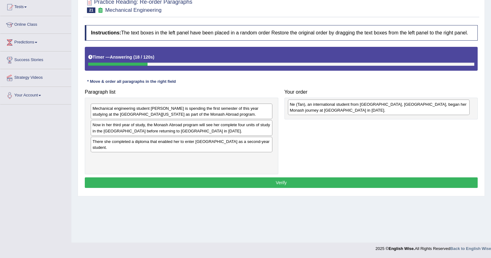
drag, startPoint x: 132, startPoint y: 129, endPoint x: 329, endPoint y: 109, distance: 198.2
click at [329, 109] on div "Ne (Tan), an international student from Shanghai, China, began her Monash journ…" at bounding box center [379, 108] width 182 height 16
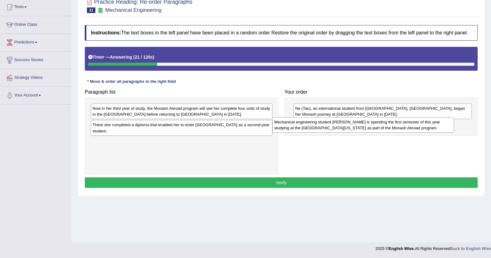
drag, startPoint x: 183, startPoint y: 112, endPoint x: 365, endPoint y: 126, distance: 182.2
click at [365, 126] on div "Mechanical engineering student Ne Tan is spending the first semester of this ye…" at bounding box center [363, 125] width 182 height 16
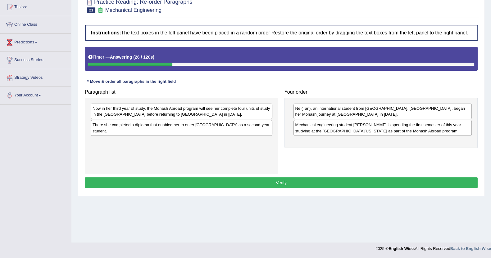
click at [147, 112] on div "Now in her third year of study, the Monash Abroad program will see her complete…" at bounding box center [182, 112] width 182 height 16
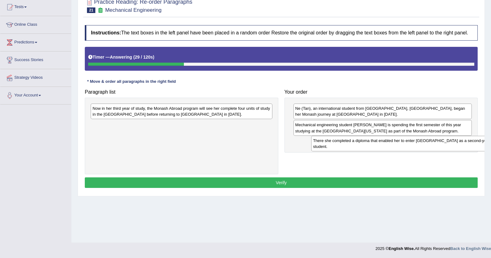
drag, startPoint x: 226, startPoint y: 129, endPoint x: 444, endPoint y: 143, distance: 219.1
click at [444, 143] on div "There she completed a diploma that enabled her to enter Monash University as a …" at bounding box center [402, 144] width 182 height 16
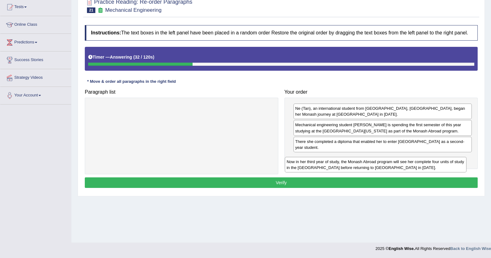
drag, startPoint x: 236, startPoint y: 112, endPoint x: 435, endPoint y: 166, distance: 206.3
click at [435, 166] on div "Now in her third year of study, the Monash Abroad program will see her complete…" at bounding box center [376, 165] width 182 height 16
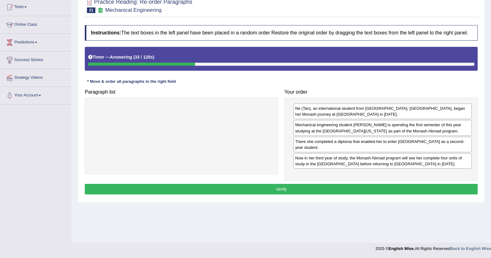
click at [359, 187] on button "Verify" at bounding box center [281, 189] width 393 height 11
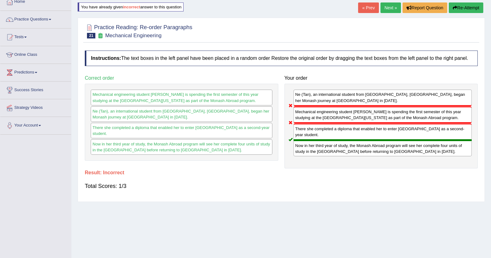
scroll to position [0, 0]
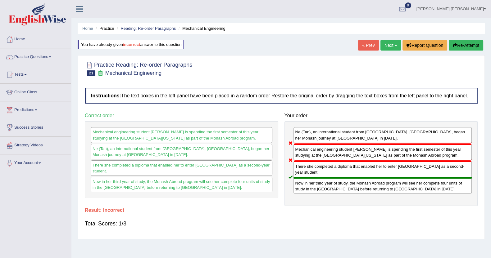
click at [389, 46] on link "Next »" at bounding box center [390, 45] width 20 height 11
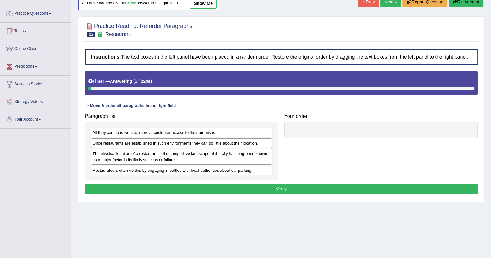
scroll to position [68, 0]
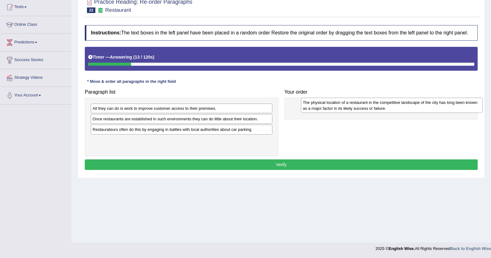
drag, startPoint x: 154, startPoint y: 129, endPoint x: 365, endPoint y: 102, distance: 212.4
click at [365, 102] on div "The physical location of a restaurant in the competitive landscape of the city …" at bounding box center [392, 106] width 182 height 16
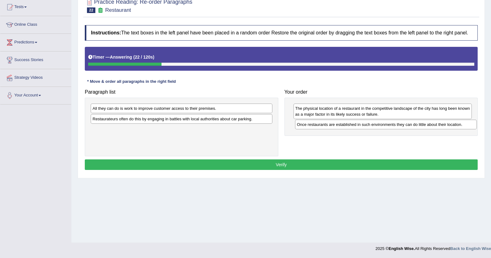
drag, startPoint x: 151, startPoint y: 118, endPoint x: 355, endPoint y: 123, distance: 203.8
click at [356, 123] on div "Once restaurants are established in such environments they can do little about …" at bounding box center [386, 125] width 182 height 10
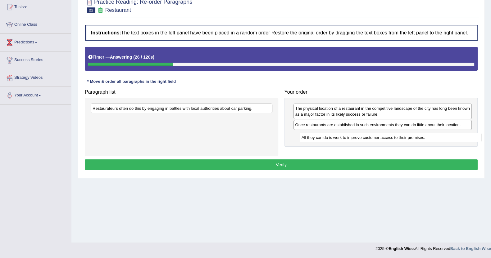
drag, startPoint x: 188, startPoint y: 108, endPoint x: 388, endPoint y: 129, distance: 200.9
click at [388, 133] on div "All they can do is work to improve customer access to their premises." at bounding box center [391, 138] width 182 height 10
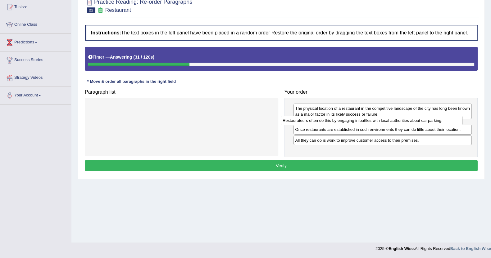
drag, startPoint x: 217, startPoint y: 111, endPoint x: 407, endPoint y: 123, distance: 190.4
click at [407, 123] on div "Restaurateurs often do this by engaging in battles with local authorities about…" at bounding box center [372, 121] width 182 height 10
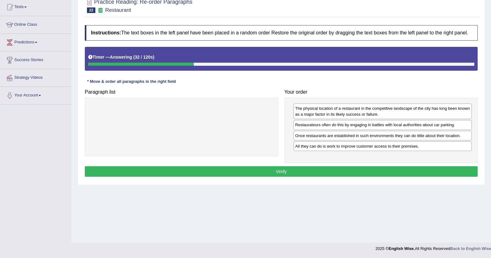
click at [401, 173] on button "Verify" at bounding box center [281, 171] width 393 height 11
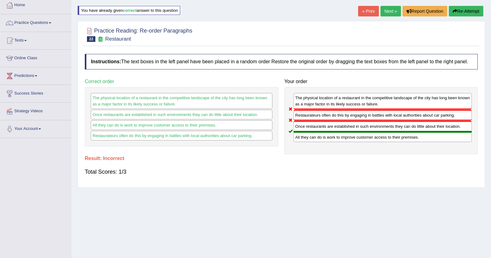
scroll to position [0, 0]
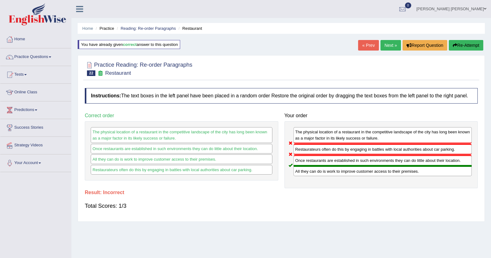
click at [385, 42] on link "Next »" at bounding box center [390, 45] width 20 height 11
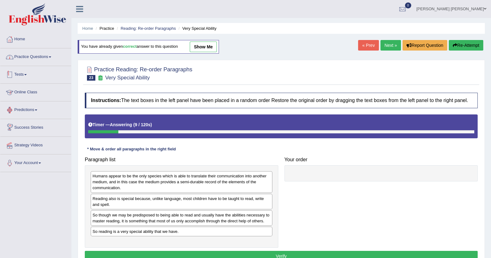
click at [45, 61] on link "Practice Questions" at bounding box center [35, 56] width 71 height 16
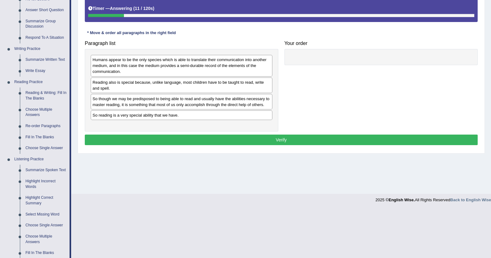
scroll to position [155, 0]
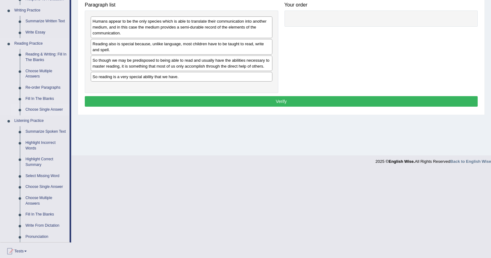
click at [46, 108] on link "Choose Single Answer" at bounding box center [46, 109] width 47 height 11
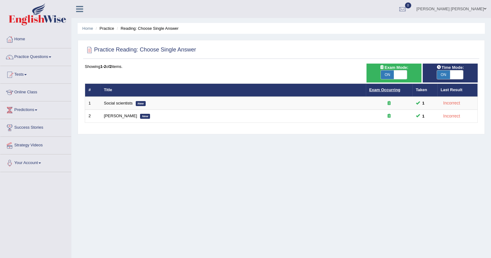
click at [382, 88] on link "Exam Occurring" at bounding box center [384, 90] width 31 height 5
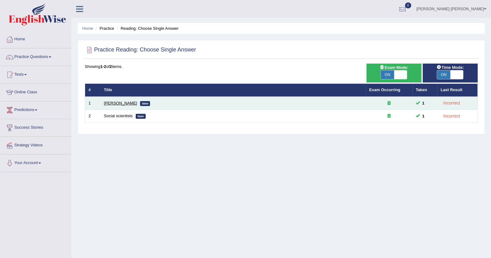
click at [125, 102] on link "[PERSON_NAME]" at bounding box center [120, 103] width 33 height 5
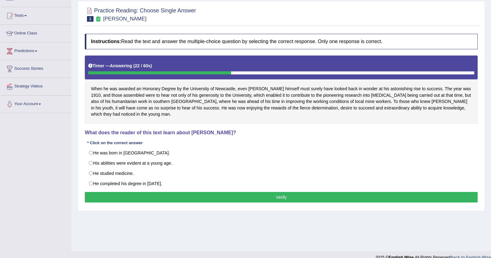
scroll to position [68, 0]
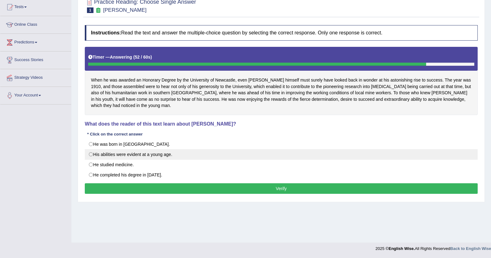
click at [123, 154] on label "His abilities were evident at a young age." at bounding box center [281, 154] width 393 height 11
radio input "true"
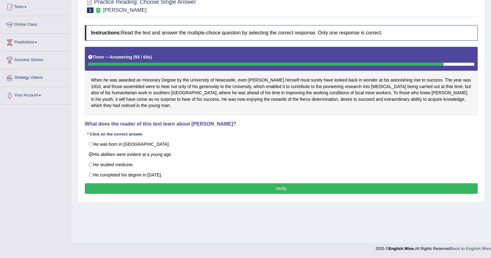
click at [123, 184] on button "Verify" at bounding box center [281, 189] width 393 height 11
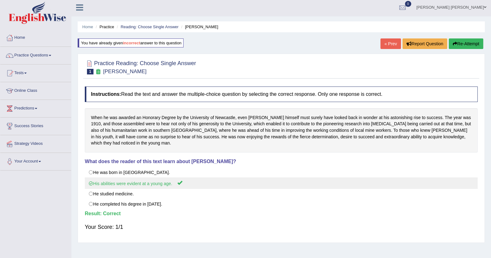
scroll to position [0, 0]
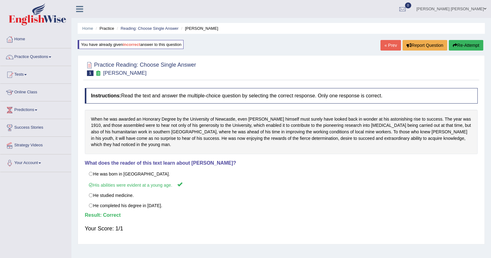
click at [388, 46] on link "« Prev" at bounding box center [390, 45] width 20 height 11
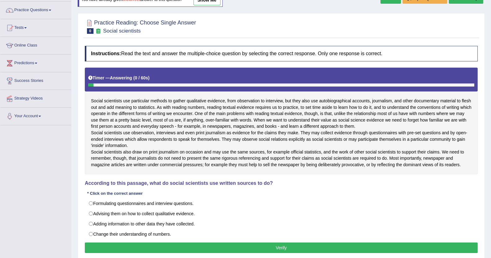
scroll to position [77, 0]
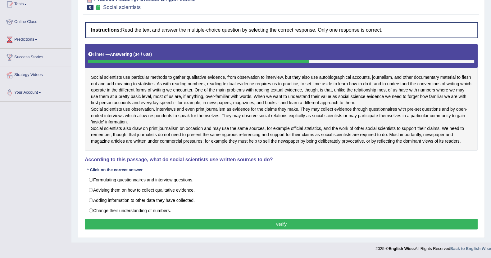
drag, startPoint x: 307, startPoint y: 83, endPoint x: 446, endPoint y: 84, distance: 138.5
click at [454, 83] on div "Social scientists use particular methods to gather qualitative evidence, from o…" at bounding box center [281, 97] width 393 height 107
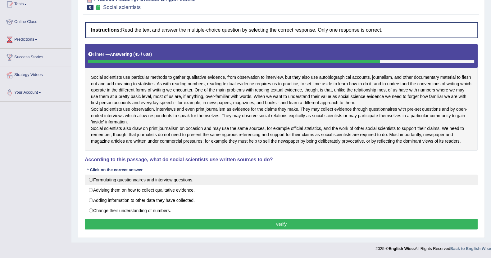
click at [150, 185] on label "Formulating questionnaires and interview questions." at bounding box center [281, 180] width 393 height 11
radio input "true"
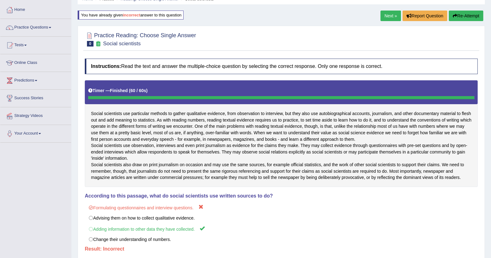
scroll to position [0, 0]
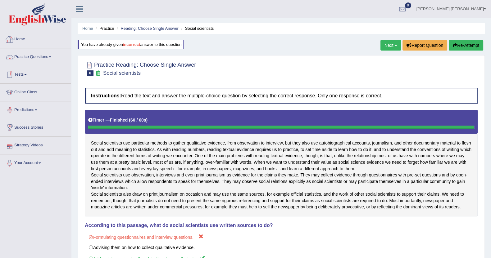
click at [43, 55] on link "Practice Questions" at bounding box center [35, 56] width 71 height 16
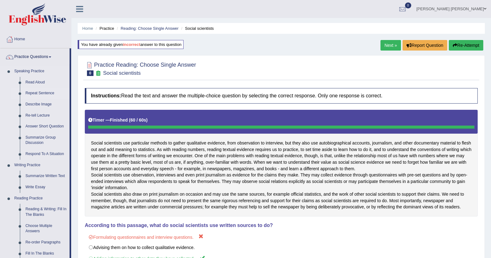
click at [45, 92] on link "Repeat Sentence" at bounding box center [46, 93] width 47 height 11
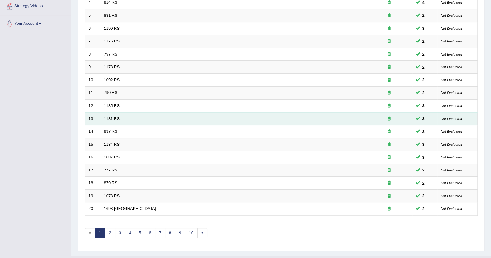
scroll to position [151, 0]
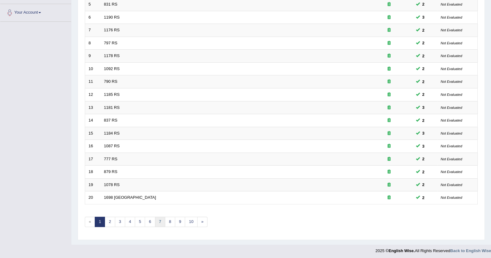
click at [157, 222] on link "7" at bounding box center [160, 222] width 10 height 10
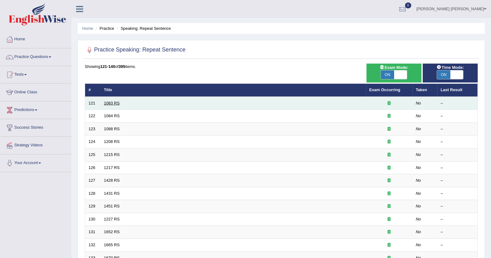
click at [107, 102] on link "1083 RS" at bounding box center [112, 103] width 16 height 5
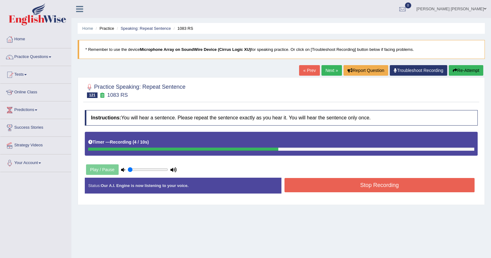
click at [289, 183] on button "Stop Recording" at bounding box center [379, 185] width 190 height 14
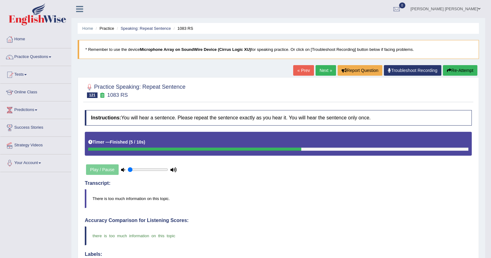
click at [323, 70] on link "Next »" at bounding box center [326, 70] width 20 height 11
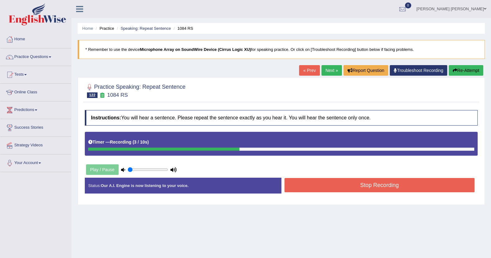
click at [356, 189] on button "Stop Recording" at bounding box center [379, 185] width 190 height 14
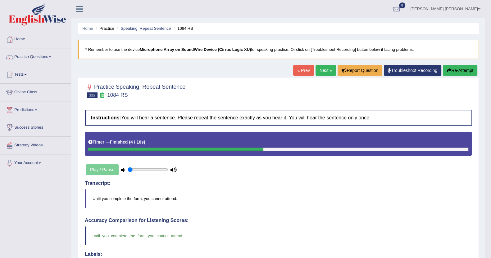
click at [324, 66] on link "Next »" at bounding box center [326, 70] width 20 height 11
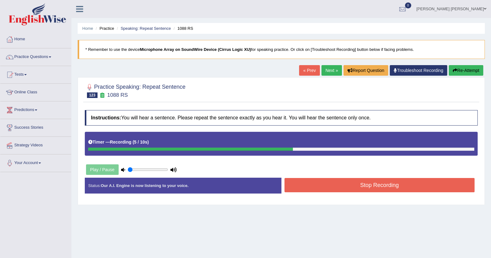
click at [362, 188] on button "Stop Recording" at bounding box center [379, 185] width 190 height 14
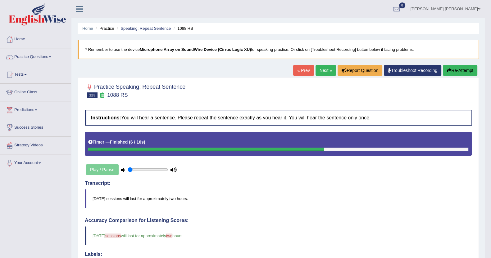
click at [322, 71] on link "Next »" at bounding box center [326, 70] width 20 height 11
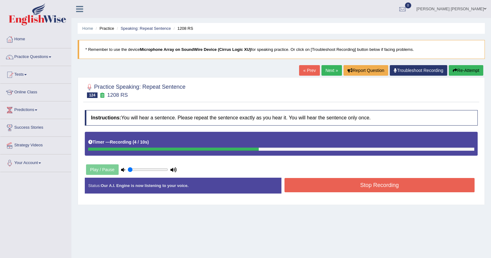
click at [367, 187] on button "Stop Recording" at bounding box center [379, 185] width 190 height 14
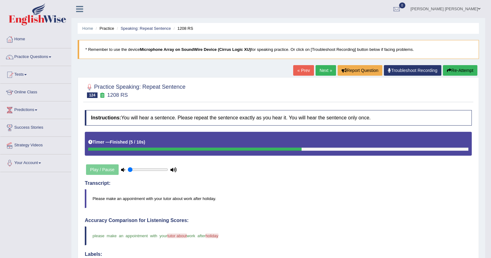
click at [320, 66] on link "Next »" at bounding box center [326, 70] width 20 height 11
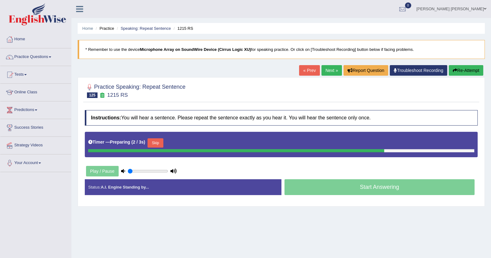
scroll to position [39, 0]
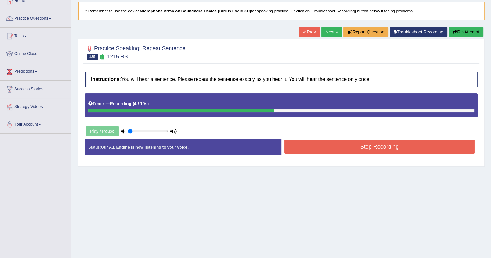
click at [335, 148] on button "Stop Recording" at bounding box center [379, 147] width 190 height 14
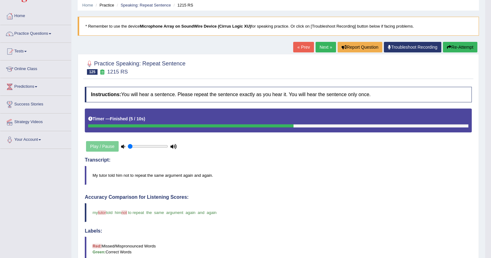
scroll to position [23, 0]
click at [321, 48] on link "Next »" at bounding box center [326, 47] width 20 height 11
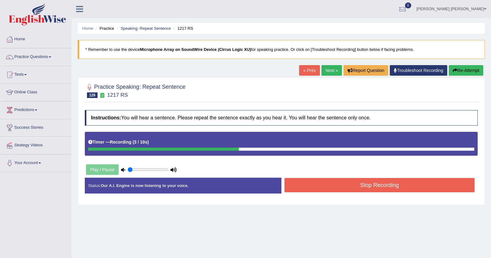
click at [325, 185] on button "Stop Recording" at bounding box center [379, 185] width 190 height 14
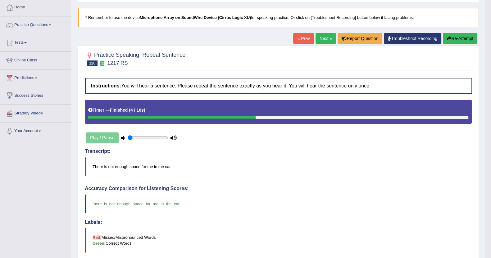
scroll to position [31, 0]
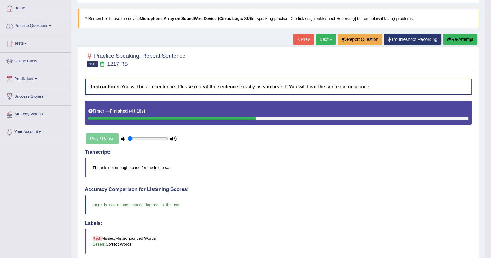
click at [319, 36] on link "Next »" at bounding box center [326, 39] width 20 height 11
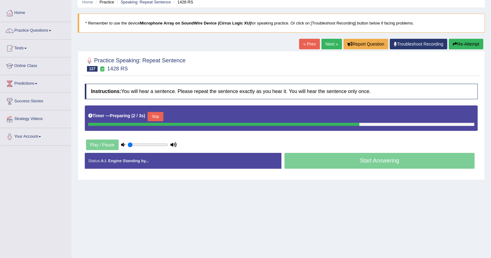
scroll to position [39, 0]
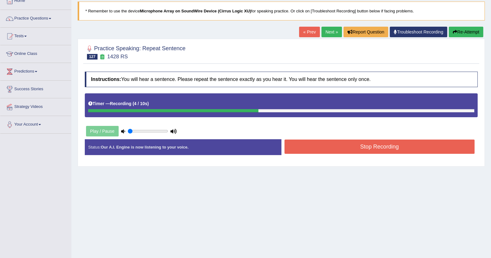
click at [367, 148] on button "Stop Recording" at bounding box center [379, 147] width 190 height 14
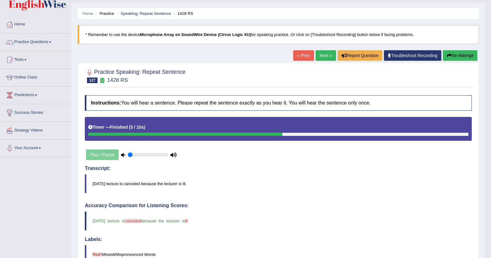
scroll to position [0, 0]
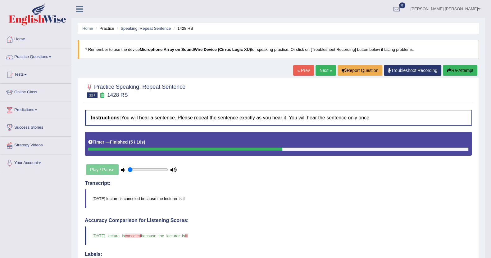
click at [323, 69] on link "Next »" at bounding box center [326, 70] width 20 height 11
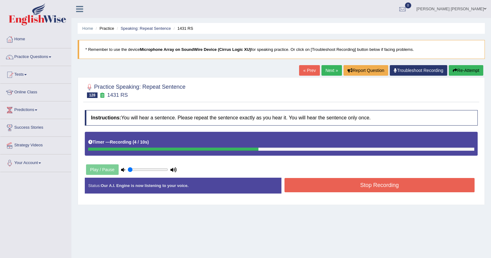
scroll to position [39, 0]
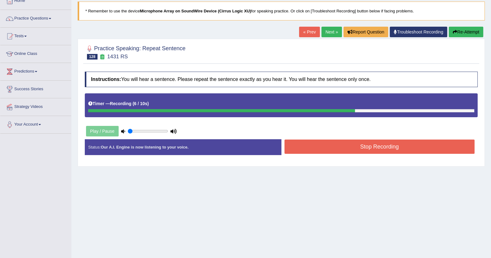
click at [329, 149] on button "Stop Recording" at bounding box center [379, 147] width 190 height 14
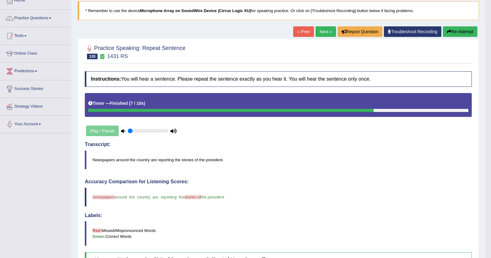
scroll to position [0, 0]
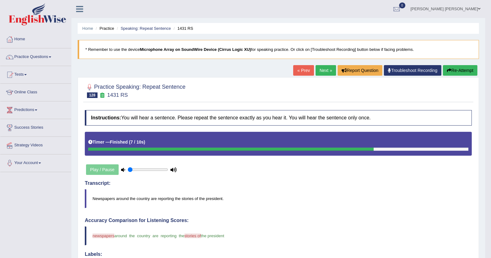
click at [324, 69] on link "Next »" at bounding box center [326, 70] width 20 height 11
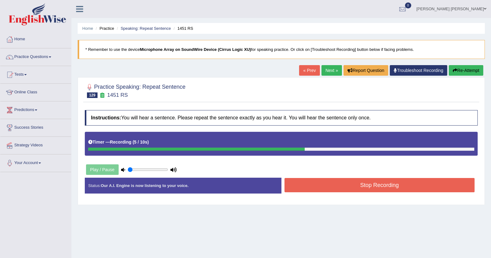
click at [370, 188] on button "Stop Recording" at bounding box center [379, 185] width 190 height 14
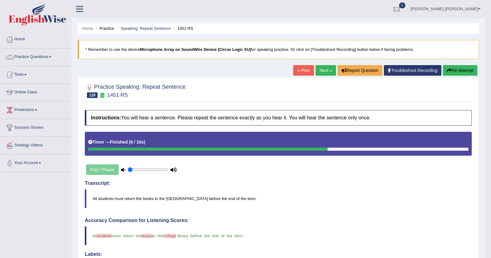
click at [327, 68] on link "Next »" at bounding box center [326, 70] width 20 height 11
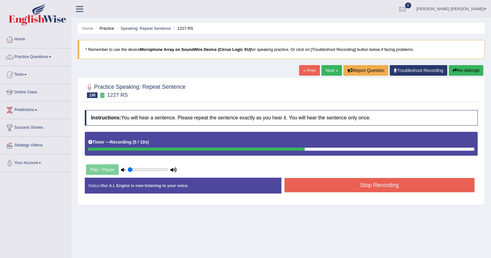
click at [375, 182] on button "Stop Recording" at bounding box center [379, 185] width 190 height 14
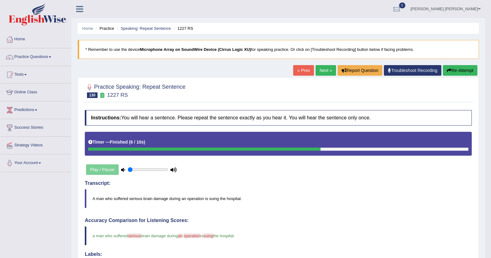
click at [320, 73] on link "Next »" at bounding box center [326, 70] width 20 height 11
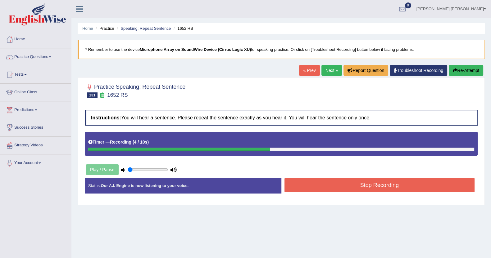
click at [328, 186] on button "Stop Recording" at bounding box center [379, 185] width 190 height 14
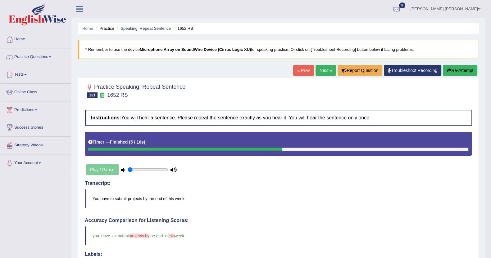
click at [323, 67] on link "Next »" at bounding box center [326, 70] width 20 height 11
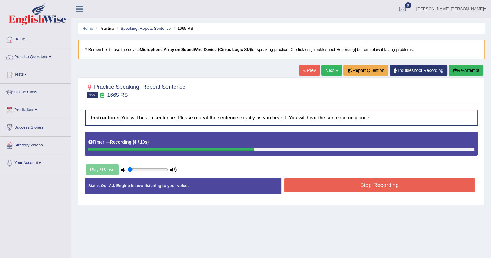
click at [342, 182] on button "Stop Recording" at bounding box center [379, 185] width 190 height 14
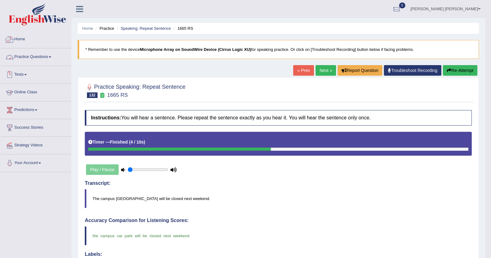
click at [49, 55] on link "Practice Questions" at bounding box center [35, 56] width 71 height 16
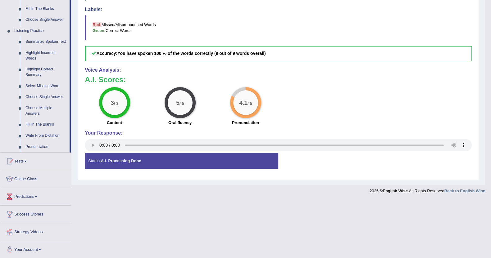
scroll to position [245, 0]
click at [48, 132] on link "Write From Dictation" at bounding box center [46, 135] width 47 height 11
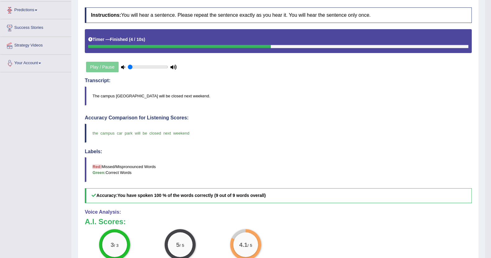
scroll to position [167, 0]
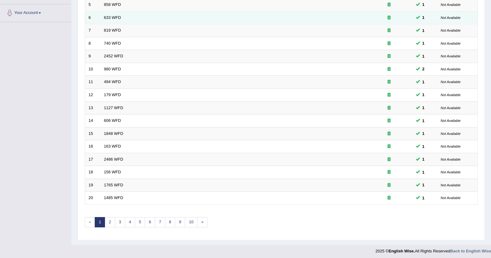
scroll to position [151, 0]
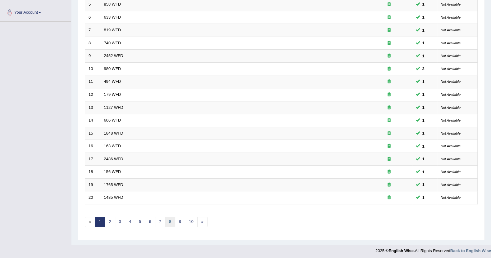
click at [170, 222] on link "8" at bounding box center [170, 222] width 10 height 10
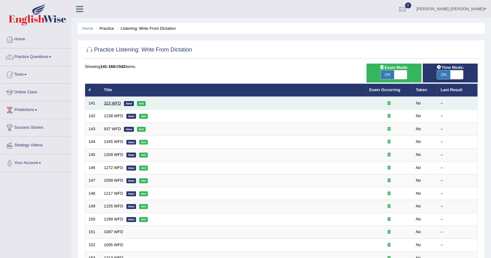
click at [113, 101] on link "323 WFD" at bounding box center [112, 103] width 17 height 5
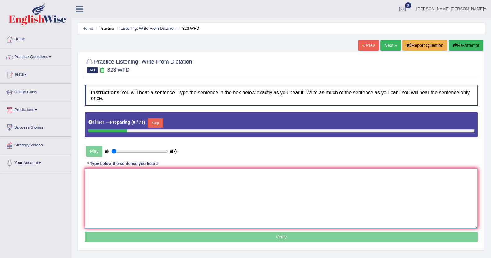
click at [152, 190] on textarea at bounding box center [281, 199] width 393 height 60
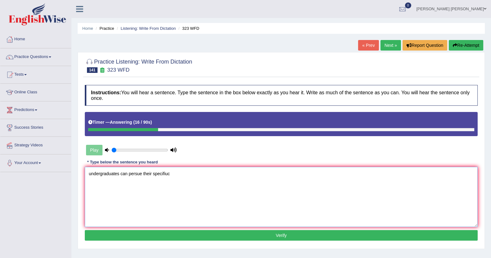
click at [90, 173] on textarea "undergraduates can persue their specifiuc" at bounding box center [281, 197] width 393 height 60
click at [172, 174] on textarea "Undergraduates can persue their specifiuc" at bounding box center [281, 197] width 393 height 60
click at [185, 173] on textarea "Undergraduates can persue their specific intrests." at bounding box center [281, 197] width 393 height 60
type textarea "Undergraduates can persue their specific intrests under."
click at [234, 232] on button "Verify" at bounding box center [281, 235] width 393 height 11
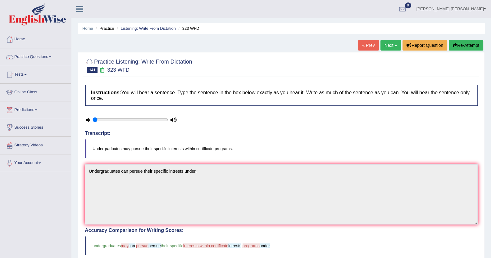
click at [391, 40] on link "Next »" at bounding box center [390, 45] width 20 height 11
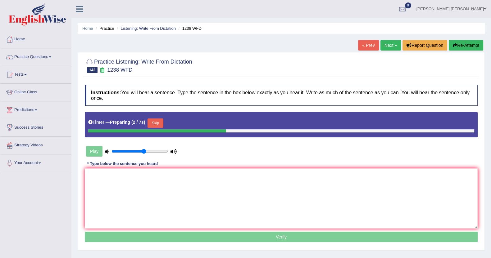
drag, startPoint x: 126, startPoint y: 152, endPoint x: 143, endPoint y: 153, distance: 17.4
type input "0.6"
click at [143, 153] on input "range" at bounding box center [139, 151] width 57 height 5
click at [175, 176] on textarea at bounding box center [281, 199] width 393 height 60
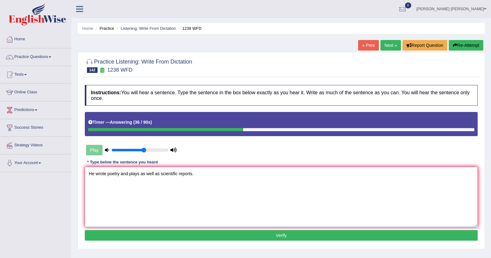
type textarea "He wrote poetry and plays as well as scientific reports."
click at [202, 234] on button "Verify" at bounding box center [281, 235] width 393 height 11
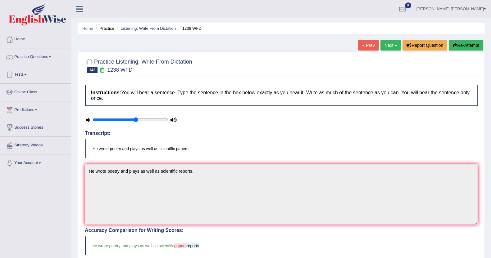
click at [382, 43] on link "Next »" at bounding box center [390, 45] width 20 height 11
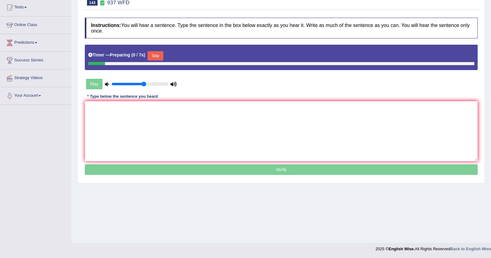
scroll to position [68, 0]
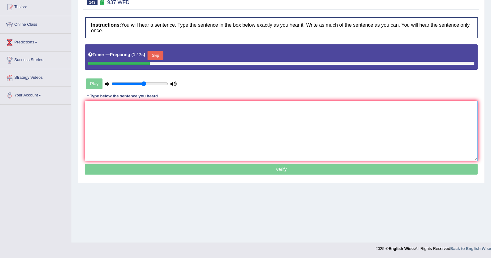
click at [144, 117] on textarea at bounding box center [281, 131] width 393 height 60
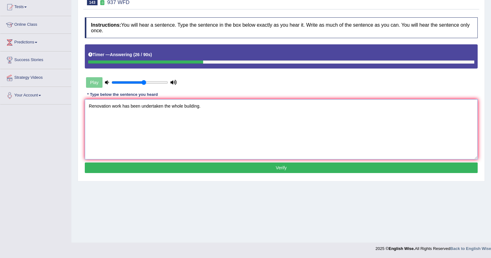
click at [96, 106] on textarea "Renovation work has been undertaken the whole building." at bounding box center [281, 129] width 393 height 60
type textarea "Rennovation work has been undertaken the whole building."
click at [174, 165] on button "Verify" at bounding box center [281, 168] width 393 height 11
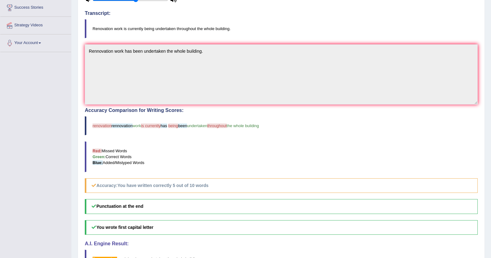
scroll to position [109, 0]
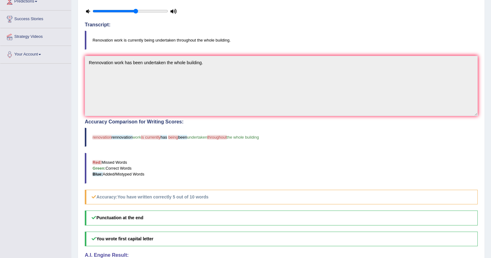
click at [466, 160] on blockquote "Red: Missed Words Green: Correct Words Blue: Added/Mistyped Words" at bounding box center [281, 168] width 393 height 31
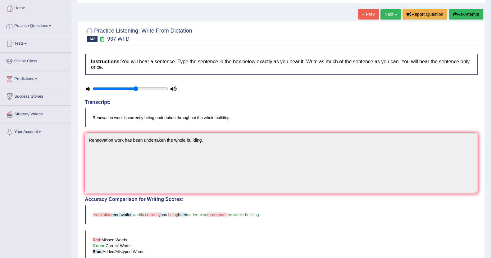
scroll to position [0, 0]
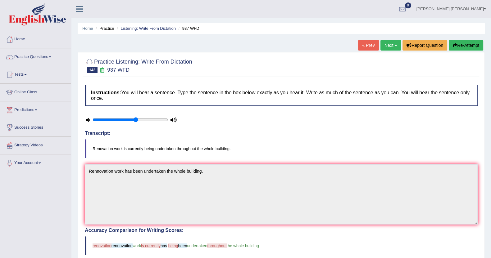
click at [390, 43] on link "Next »" at bounding box center [390, 45] width 20 height 11
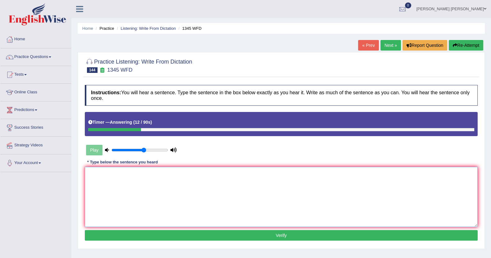
click at [211, 181] on textarea at bounding box center [281, 197] width 393 height 60
click at [115, 173] on textarea "We are continuing to provide post graduate online resources." at bounding box center [281, 197] width 393 height 60
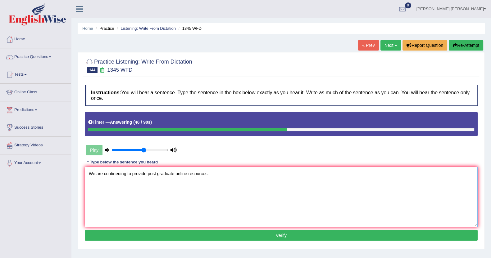
click at [209, 174] on textarea "We are contineuing to provide post graduate online resources." at bounding box center [281, 197] width 393 height 60
type textarea "We are contineuing to provide post graduate online resources."
click at [152, 233] on button "Verify" at bounding box center [281, 235] width 393 height 11
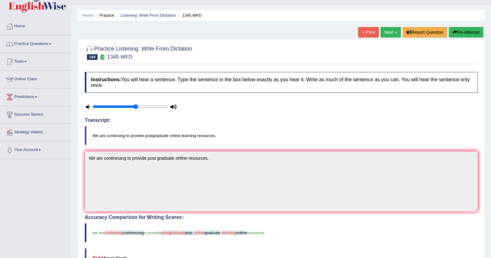
scroll to position [12, 0]
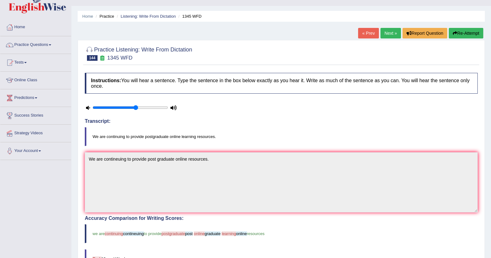
click at [389, 34] on link "Next »" at bounding box center [390, 33] width 20 height 11
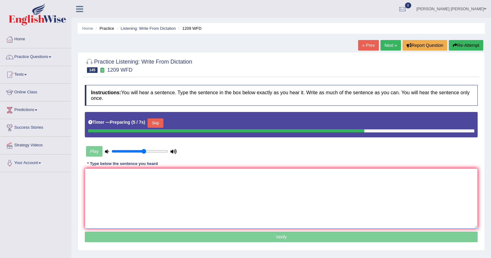
click at [247, 185] on textarea at bounding box center [281, 199] width 393 height 60
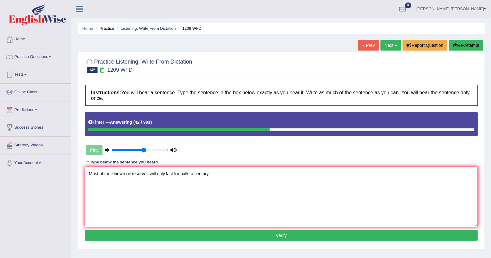
click at [115, 173] on textarea "Most of the klnown oil reserves will only last for halkf a century." at bounding box center [281, 197] width 393 height 60
click at [189, 173] on textarea "Most of the known oil reserves will only last for halkf a century." at bounding box center [281, 197] width 393 height 60
click at [210, 171] on textarea "Most of the known oil reserves will only last for half a century." at bounding box center [281, 197] width 393 height 60
type textarea "Most of the known oil reserves will only last for half a century."
click at [231, 234] on button "Verify" at bounding box center [281, 235] width 393 height 11
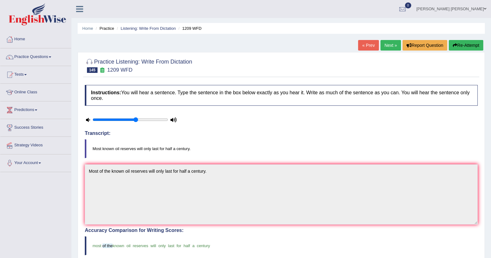
click at [390, 44] on link "Next »" at bounding box center [390, 45] width 20 height 11
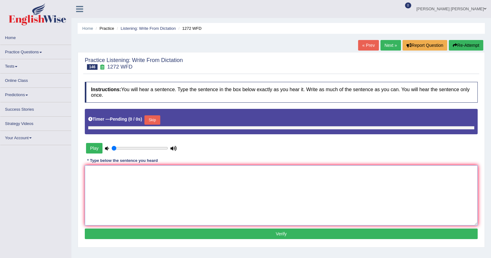
click at [157, 182] on textarea at bounding box center [281, 196] width 393 height 60
type input "0.6"
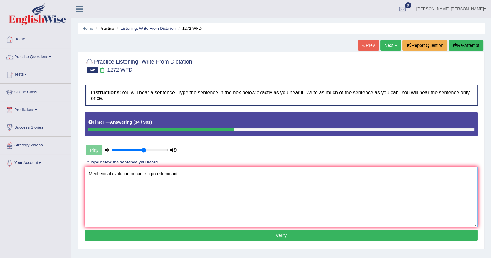
click at [158, 172] on textarea "Mechenical evolution became a preedominant" at bounding box center [281, 197] width 393 height 60
click at [179, 174] on textarea "Mechenical evolution became a predominant" at bounding box center [281, 197] width 393 height 60
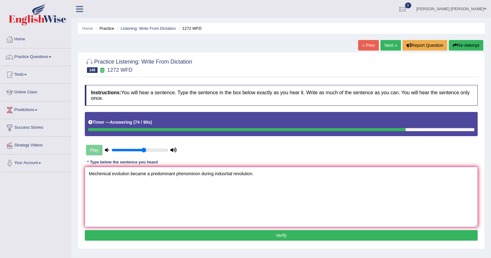
click at [194, 173] on textarea "Mechenical evolution became a predominant phenominon during indusrtial revoluti…" at bounding box center [281, 197] width 393 height 60
type textarea "Mechenical evolution became a predominant phenomenon during indusrtial revoluti…"
click at [269, 232] on button "Verify" at bounding box center [281, 235] width 393 height 11
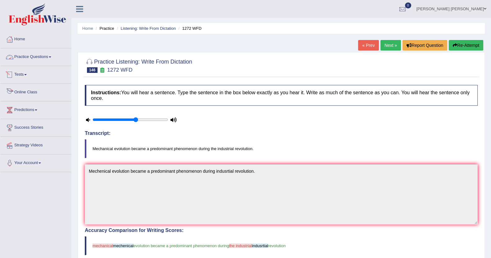
click at [38, 90] on link "Online Class" at bounding box center [35, 92] width 71 height 16
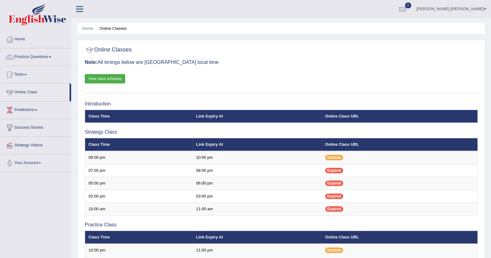
click at [118, 75] on link "View class schedule" at bounding box center [105, 78] width 40 height 9
click at [43, 56] on link "Practice Questions" at bounding box center [35, 56] width 71 height 16
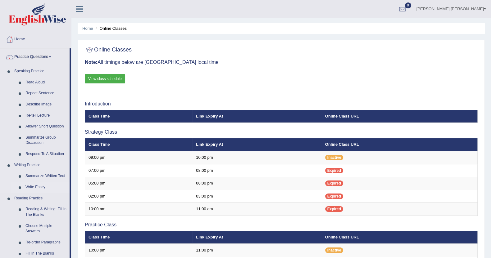
click at [39, 185] on link "Write Essay" at bounding box center [46, 187] width 47 height 11
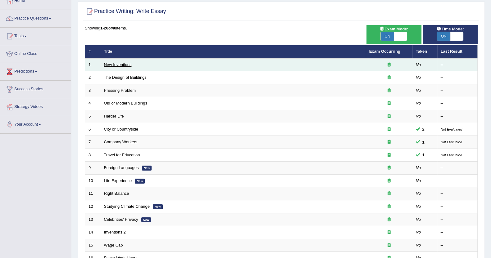
click at [120, 65] on link "New Inventions" at bounding box center [118, 64] width 28 height 5
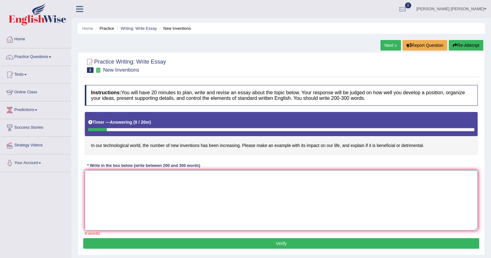
click at [140, 192] on textarea at bounding box center [281, 200] width 393 height 60
paste textarea "The increasing influence of (essay topic) on our lives has ignited numerous dis…"
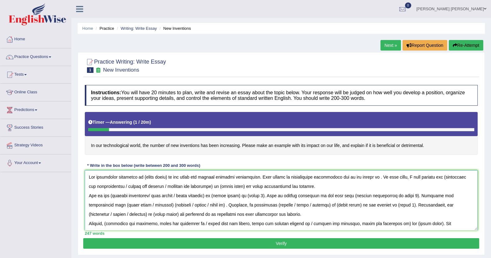
click at [156, 179] on textarea at bounding box center [281, 200] width 393 height 60
click at [445, 177] on textarea at bounding box center [281, 200] width 393 height 60
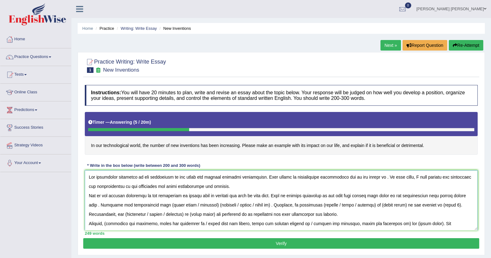
drag, startPoint x: 165, startPoint y: 206, endPoint x: 270, endPoint y: 206, distance: 105.9
click at [270, 206] on textarea at bounding box center [281, 200] width 393 height 60
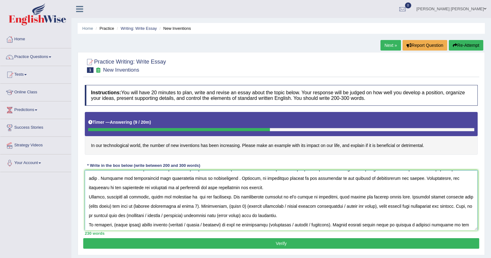
scroll to position [37, 0]
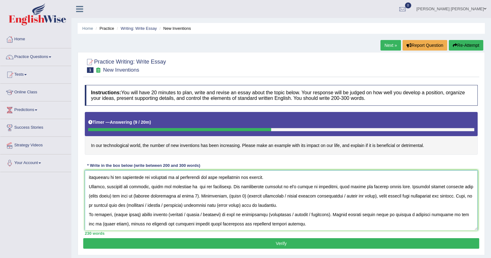
click at [103, 196] on textarea at bounding box center [281, 200] width 393 height 60
click at [323, 188] on textarea at bounding box center [281, 200] width 393 height 60
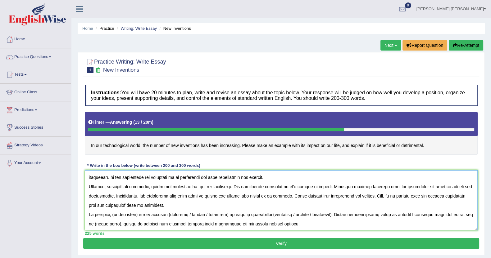
drag, startPoint x: 118, startPoint y: 216, endPoint x: 142, endPoint y: 217, distance: 23.9
click at [142, 217] on textarea at bounding box center [281, 200] width 393 height 60
click at [137, 216] on textarea at bounding box center [281, 200] width 393 height 60
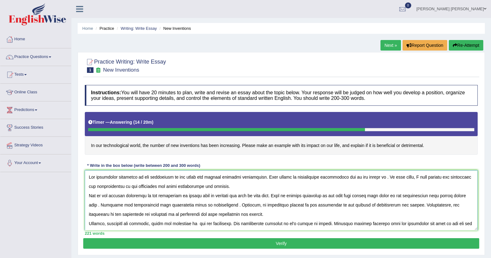
click at [404, 206] on textarea at bounding box center [281, 200] width 393 height 60
click at [198, 204] on textarea at bounding box center [281, 200] width 393 height 60
click at [210, 205] on textarea at bounding box center [281, 200] width 393 height 60
click at [214, 206] on textarea at bounding box center [281, 200] width 393 height 60
click at [101, 206] on textarea at bounding box center [281, 200] width 393 height 60
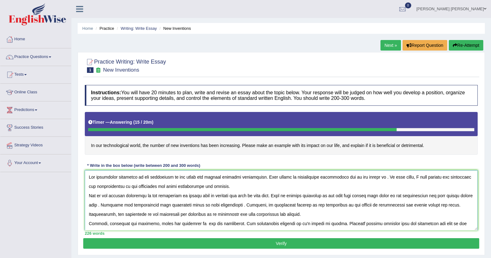
click at [186, 196] on textarea at bounding box center [281, 200] width 393 height 60
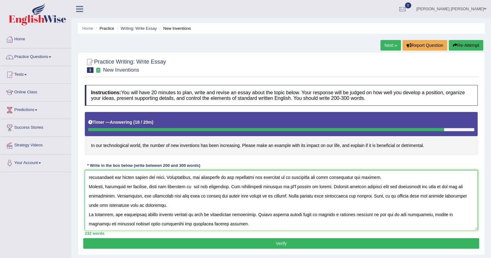
type textarea "The increasing influence of new inventions on our lives has ignited numerous di…"
click at [192, 241] on button "Verify" at bounding box center [281, 243] width 396 height 11
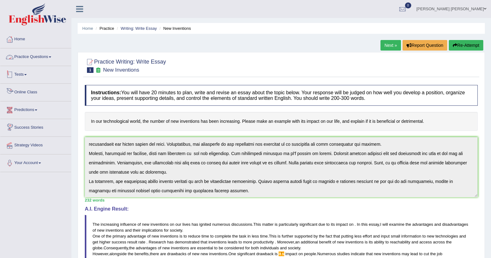
click at [37, 61] on link "Practice Questions" at bounding box center [35, 56] width 71 height 16
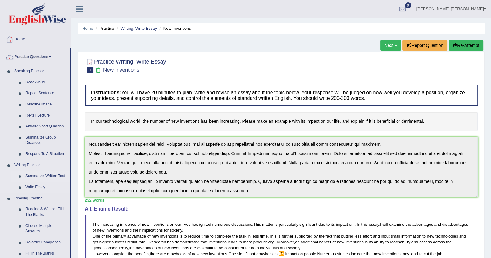
click at [36, 176] on link "Summarize Written Text" at bounding box center [46, 176] width 47 height 11
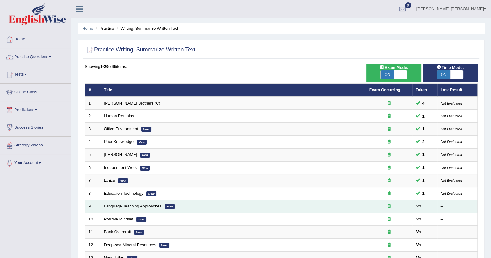
click at [139, 206] on link "Language Teaching Approaches" at bounding box center [133, 206] width 58 height 5
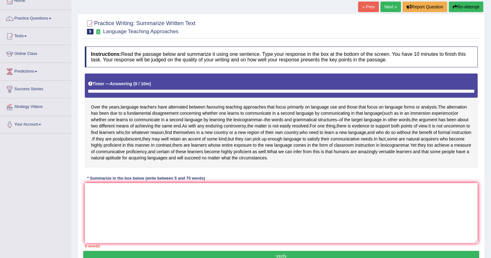
scroll to position [40, 0]
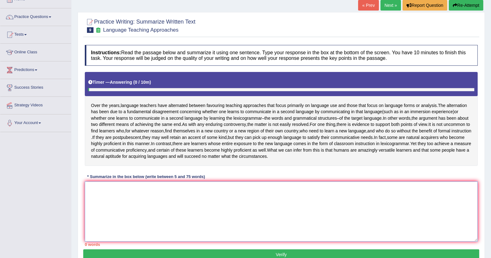
click at [180, 218] on textarea at bounding box center [281, 212] width 393 height 60
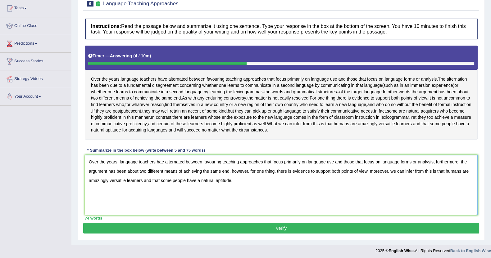
scroll to position [81, 0]
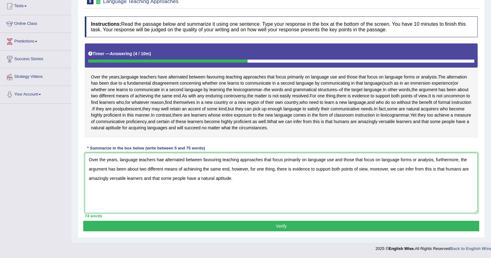
type textarea "Over the years, language teachers hae alternated between favouring teaching app…"
click at [159, 227] on button "Verify" at bounding box center [281, 226] width 396 height 11
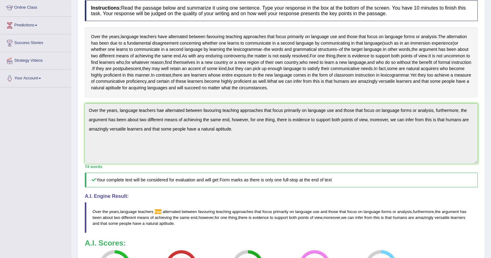
scroll to position [0, 0]
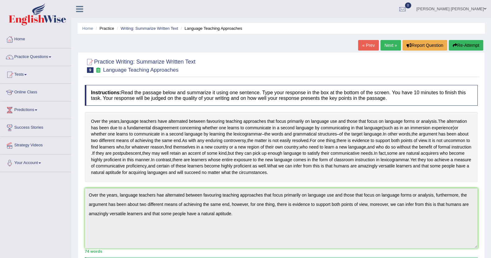
click at [388, 45] on link "Next »" at bounding box center [390, 45] width 20 height 11
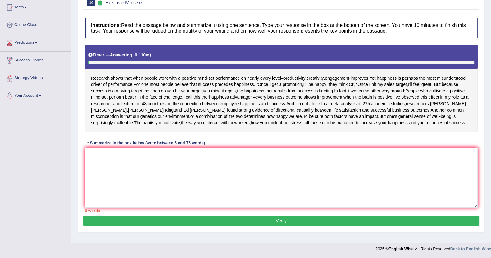
scroll to position [68, 0]
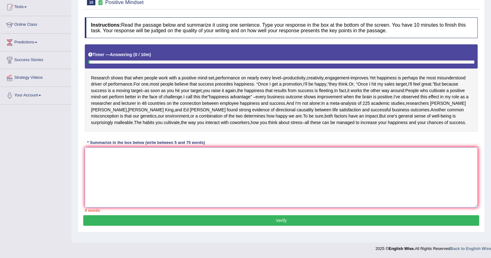
click at [139, 187] on textarea at bounding box center [281, 178] width 393 height 60
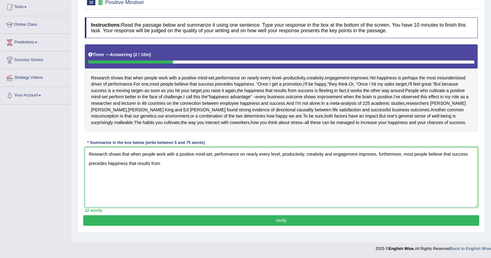
click at [134, 168] on textarea "Research shows that when people work with a positive mind-set, performance on n…" at bounding box center [281, 178] width 393 height 60
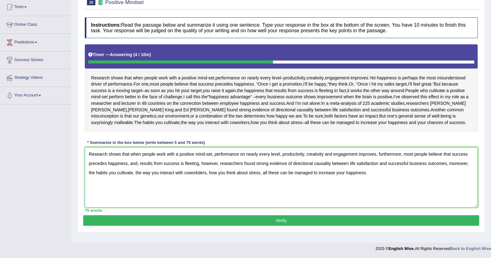
type textarea "Research shows that when people work with a positive mind-set, performance on n…"
click at [206, 216] on div "Instructions: Read the passage below and summarize it using one sentence. Type …" at bounding box center [281, 114] width 396 height 201
click at [209, 226] on button "Verify" at bounding box center [281, 221] width 396 height 11
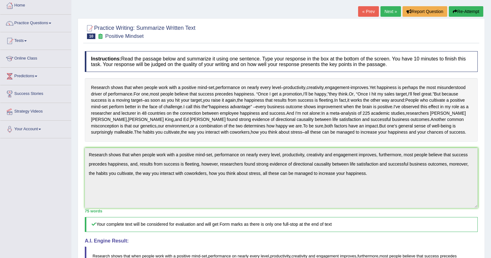
scroll to position [33, 0]
click at [463, 10] on button "Re-Attempt" at bounding box center [466, 12] width 34 height 11
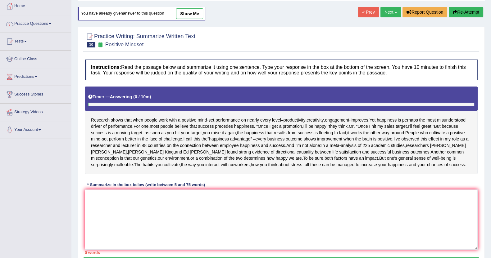
scroll to position [33, 0]
paste textarea "Research shows that when people work with a positive mind-set, performance on n…"
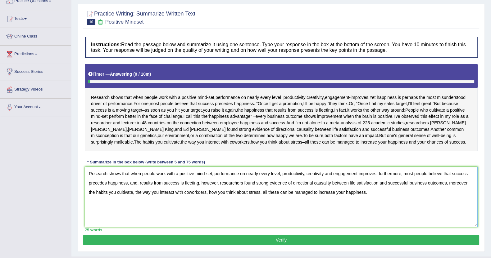
scroll to position [76, 0]
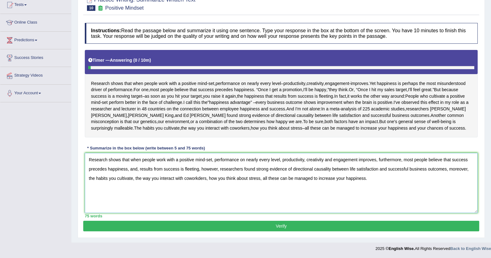
drag, startPoint x: 202, startPoint y: 180, endPoint x: 267, endPoint y: 180, distance: 64.9
click at [207, 180] on textarea "Research shows that when people work with a positive mind-set, performance on n…" at bounding box center [281, 183] width 393 height 60
click at [203, 190] on textarea "Research shows that when people work with a positive mind-set, performance on n…" at bounding box center [281, 183] width 393 height 60
type textarea "Research shows that when people work with a positive mind-set, performance on n…"
click at [239, 229] on button "Verify" at bounding box center [281, 226] width 396 height 11
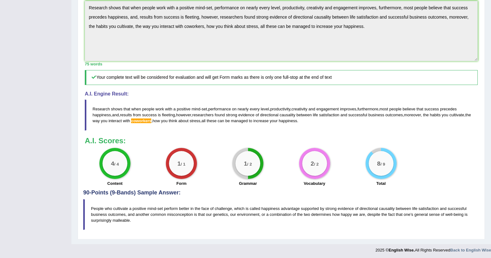
scroll to position [192, 0]
